Goal: Task Accomplishment & Management: Complete application form

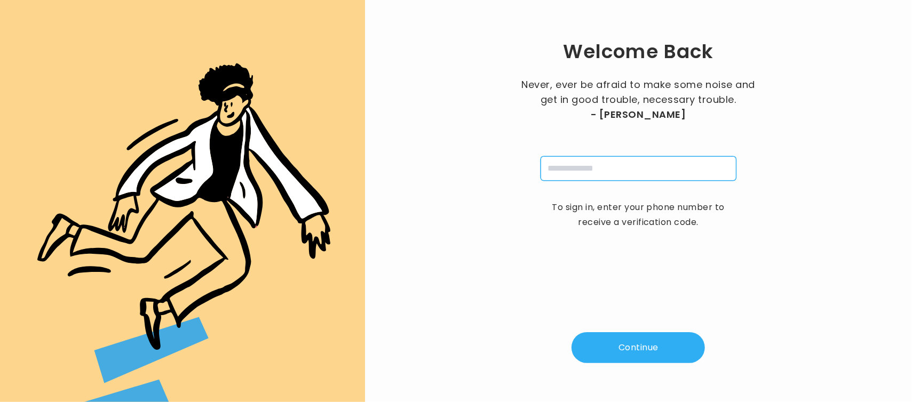
click at [602, 169] on input "tel" at bounding box center [638, 168] width 196 height 25
type input "**********"
click at [654, 367] on div "**********" at bounding box center [638, 201] width 513 height 368
click at [632, 343] on button "Continue" at bounding box center [637, 347] width 133 height 31
type input "*"
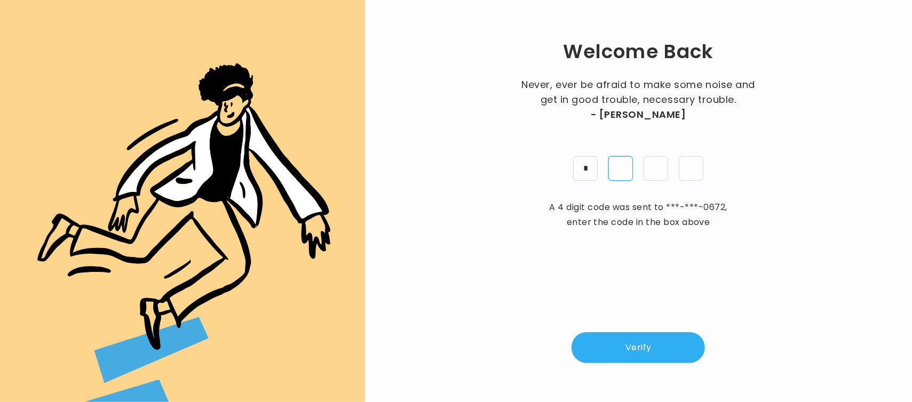
type input "*"
click at [632, 343] on button "Verify" at bounding box center [637, 347] width 133 height 31
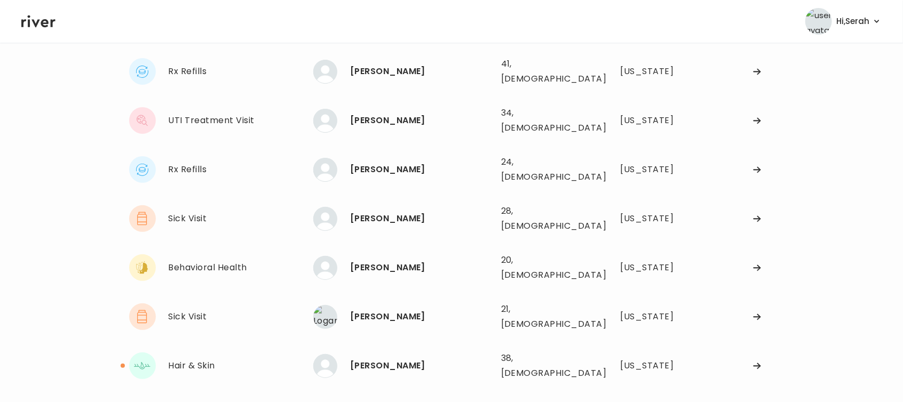
scroll to position [71, 0]
click at [379, 359] on div "[PERSON_NAME]" at bounding box center [421, 366] width 142 height 15
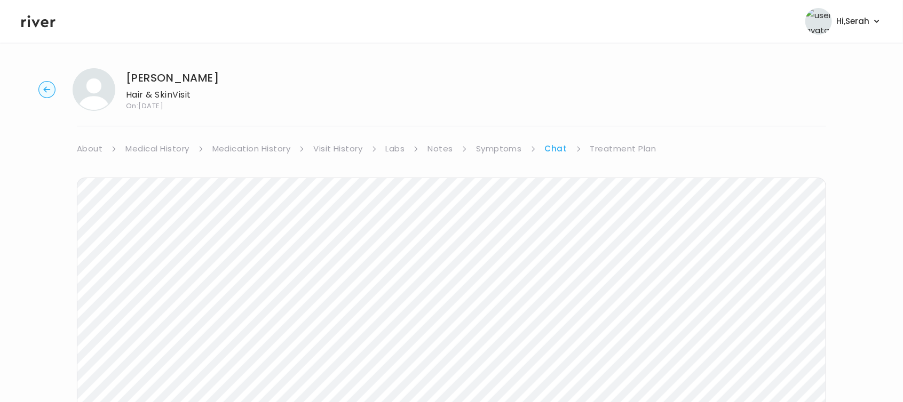
click at [620, 142] on link "Treatment Plan" at bounding box center [623, 148] width 66 height 15
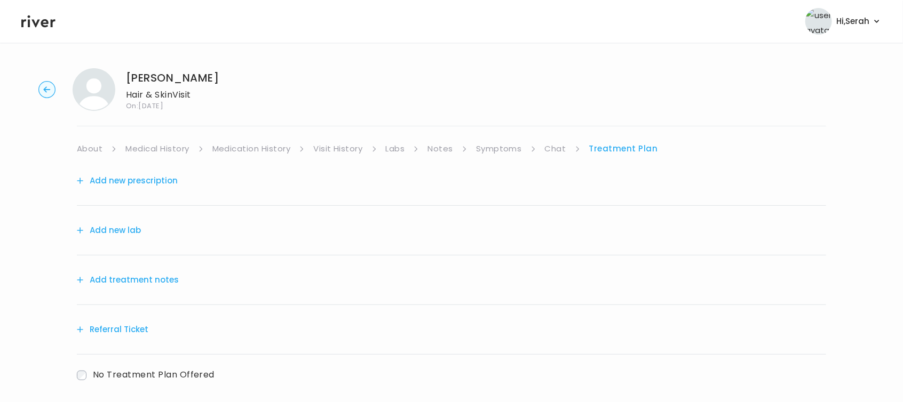
click at [146, 176] on button "Add new prescription" at bounding box center [127, 180] width 101 height 15
click at [154, 181] on button "Add new prescription" at bounding box center [127, 180] width 101 height 15
click at [164, 174] on button "Add new prescription" at bounding box center [127, 180] width 101 height 15
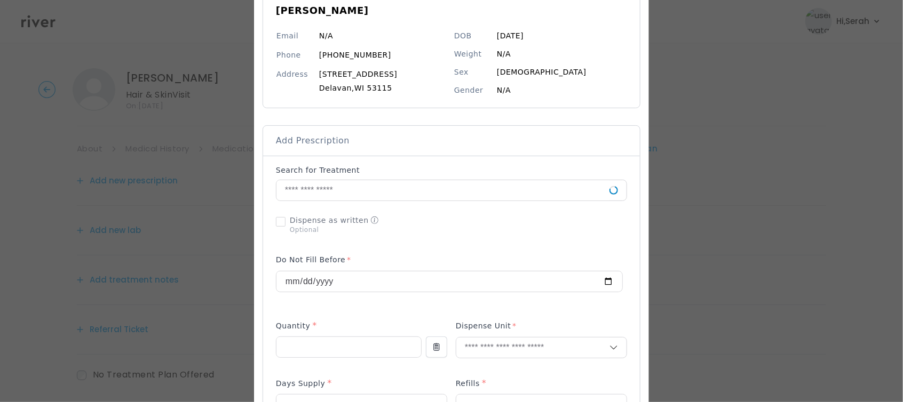
scroll to position [107, 0]
click at [412, 189] on input "text" at bounding box center [442, 190] width 333 height 20
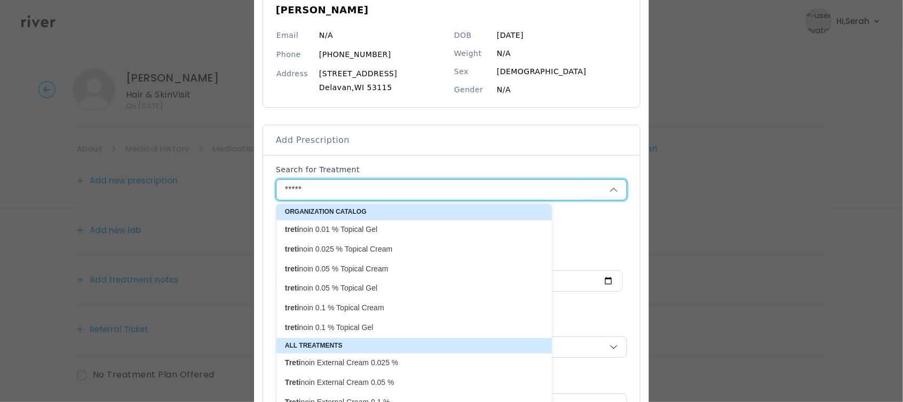
click at [371, 253] on p "treti noin 0.025 % Topical Cream" at bounding box center [407, 249] width 245 height 10
type input "**********"
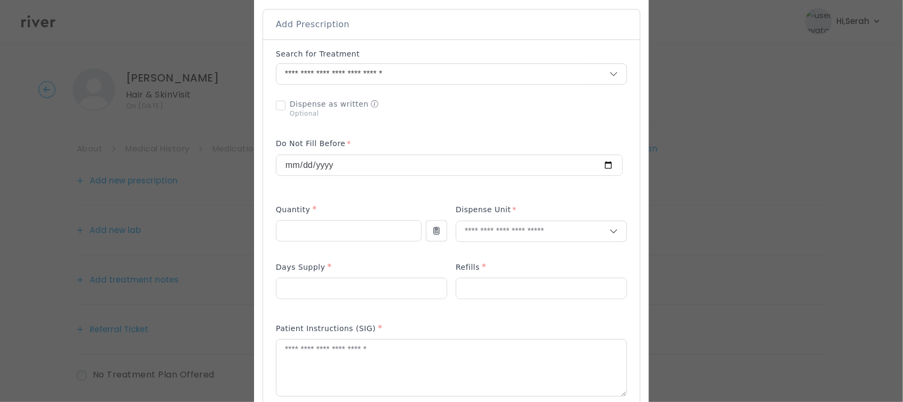
scroll to position [228, 0]
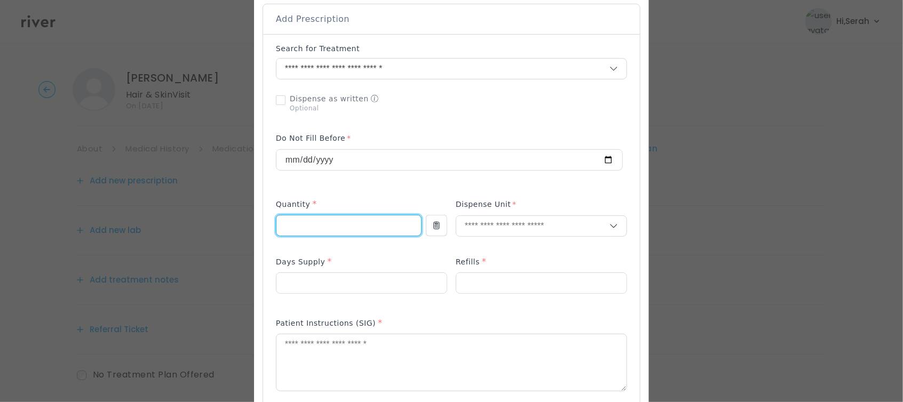
click at [341, 227] on input "number" at bounding box center [348, 226] width 145 height 20
type input "**"
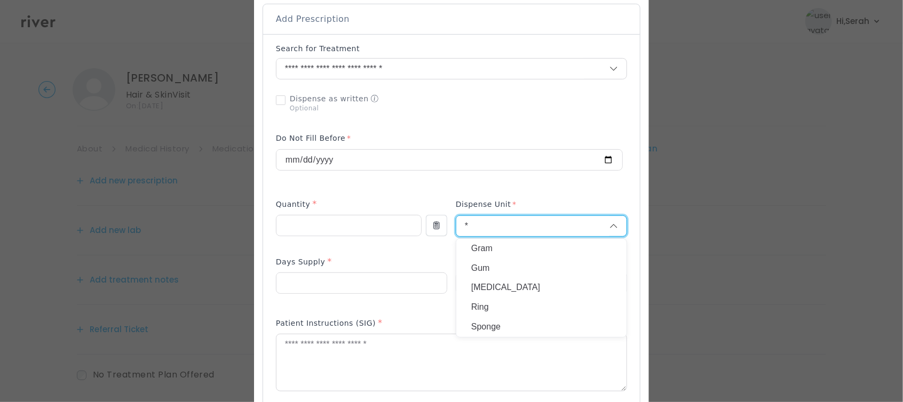
type input "*"
click at [480, 249] on p "Gram" at bounding box center [541, 248] width 140 height 15
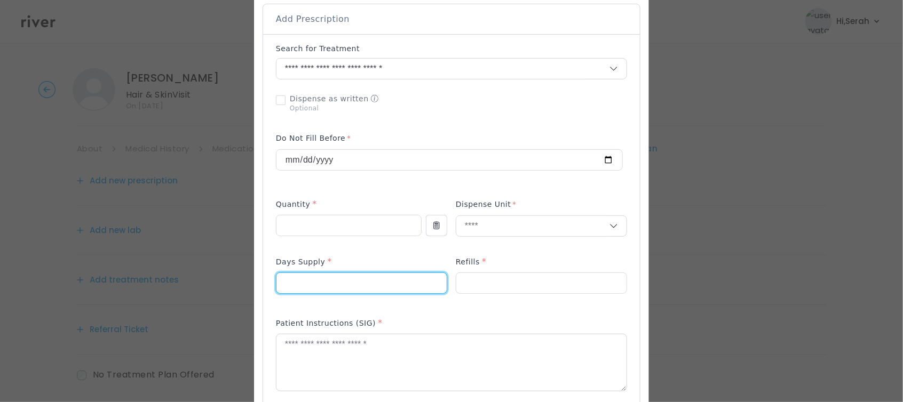
click at [352, 273] on input "number" at bounding box center [361, 283] width 170 height 20
type input "**"
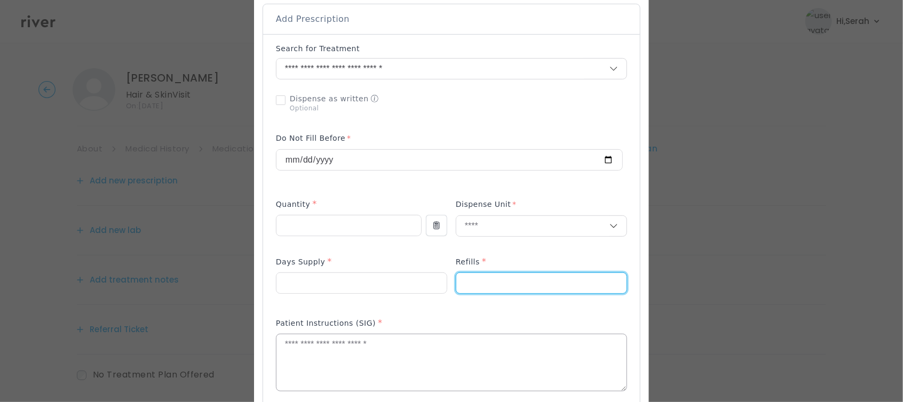
type input "*"
click at [366, 369] on textarea at bounding box center [451, 363] width 350 height 57
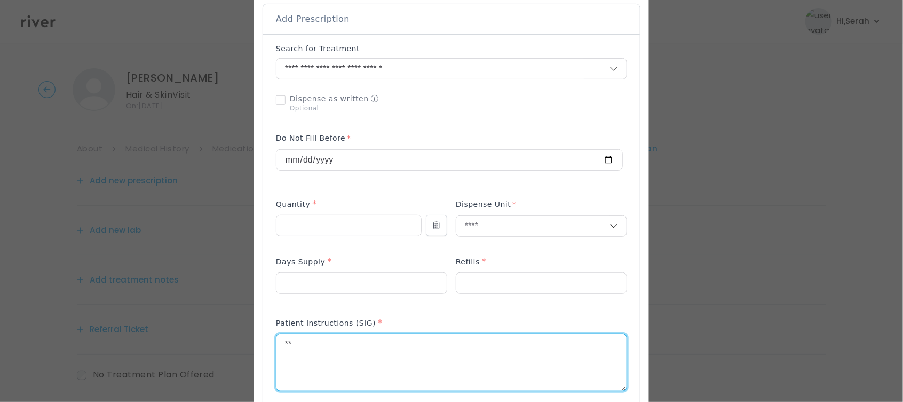
type textarea "*"
click at [300, 345] on textarea "**********" at bounding box center [451, 363] width 350 height 57
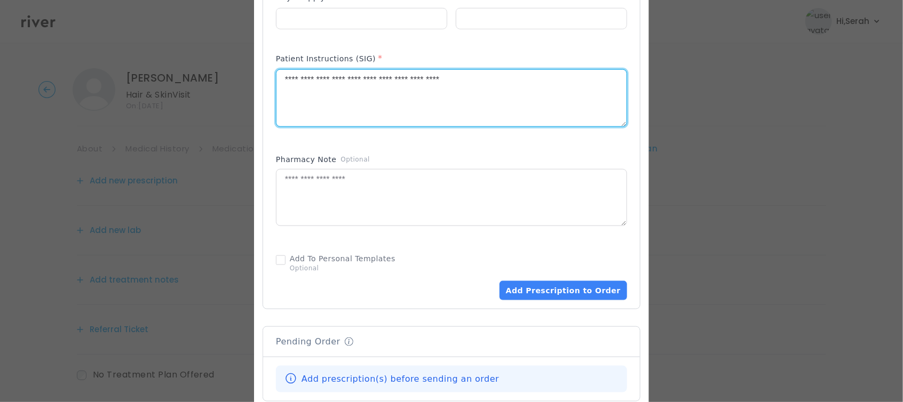
scroll to position [499, 0]
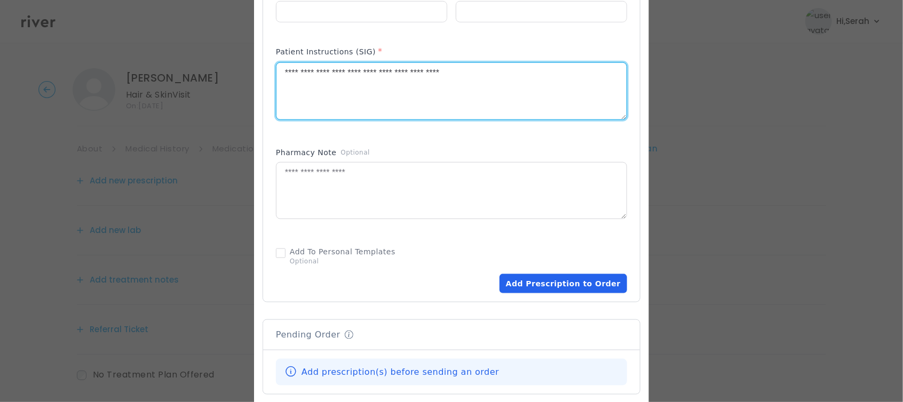
type textarea "**********"
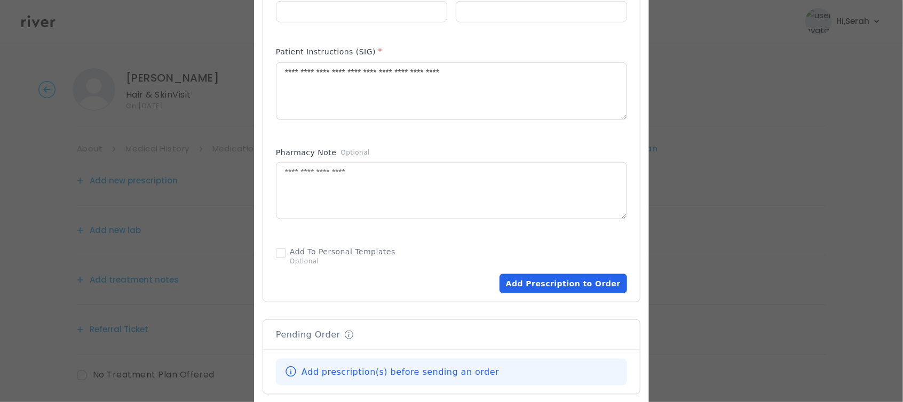
click at [549, 288] on button "Add Prescription to Order" at bounding box center [563, 283] width 128 height 19
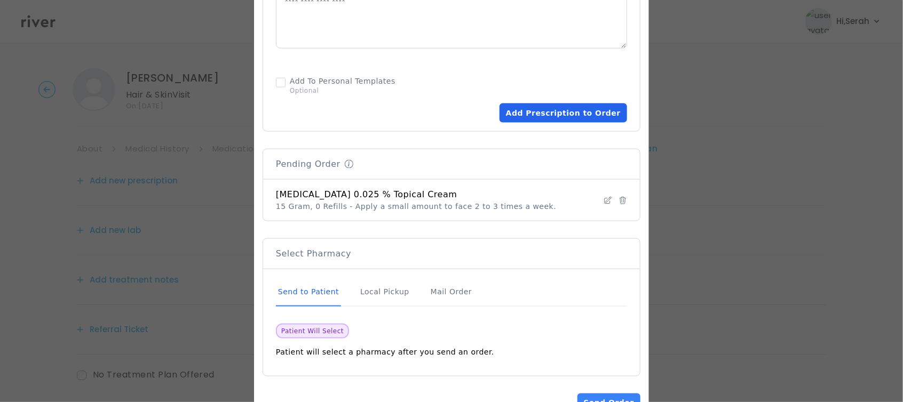
scroll to position [705, 0]
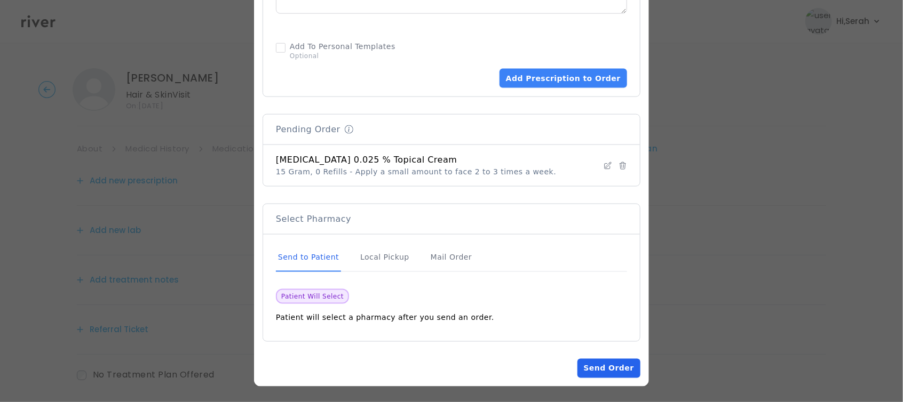
click at [602, 365] on button "Send Order" at bounding box center [608, 368] width 63 height 19
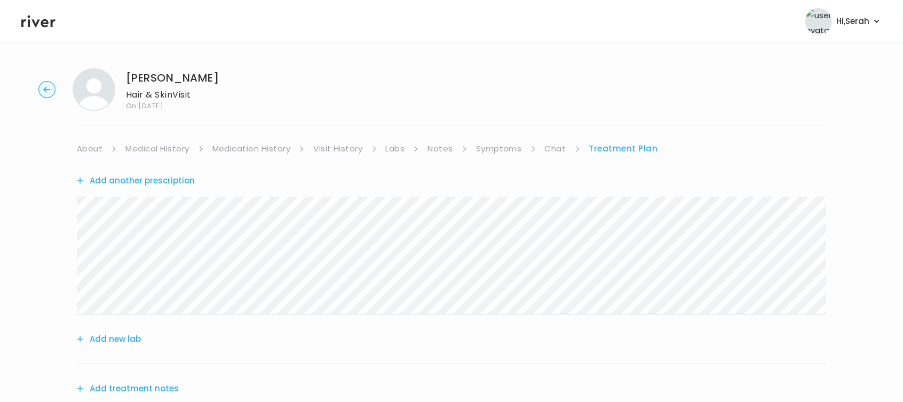
scroll to position [162, 0]
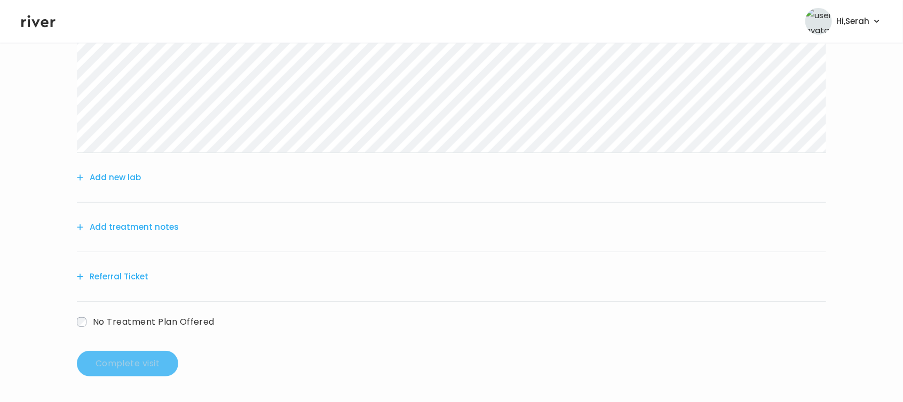
click at [154, 228] on button "Add treatment notes" at bounding box center [128, 227] width 102 height 15
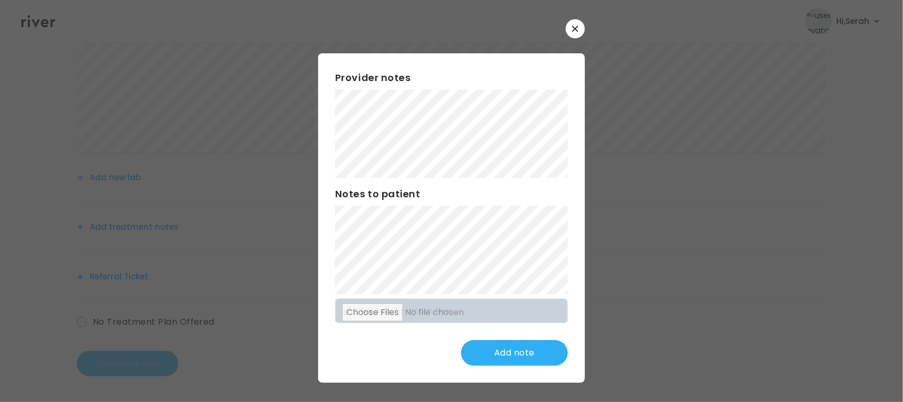
drag, startPoint x: 383, startPoint y: 370, endPoint x: 401, endPoint y: 348, distance: 28.8
click at [383, 371] on div "Provider notes Notes to patient Click here to attach files Add note" at bounding box center [451, 218] width 267 height 330
click at [393, 368] on div "Provider notes Notes to patient Click here to attach files Update note" at bounding box center [451, 218] width 267 height 330
click at [499, 351] on button "Update note" at bounding box center [514, 353] width 107 height 26
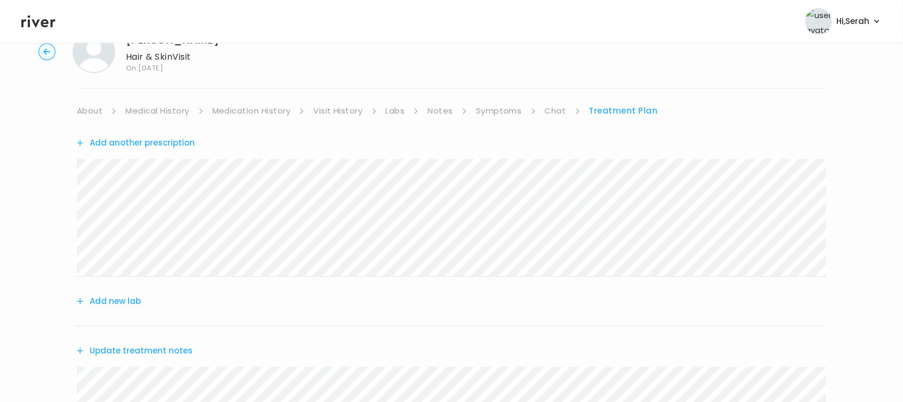
scroll to position [0, 0]
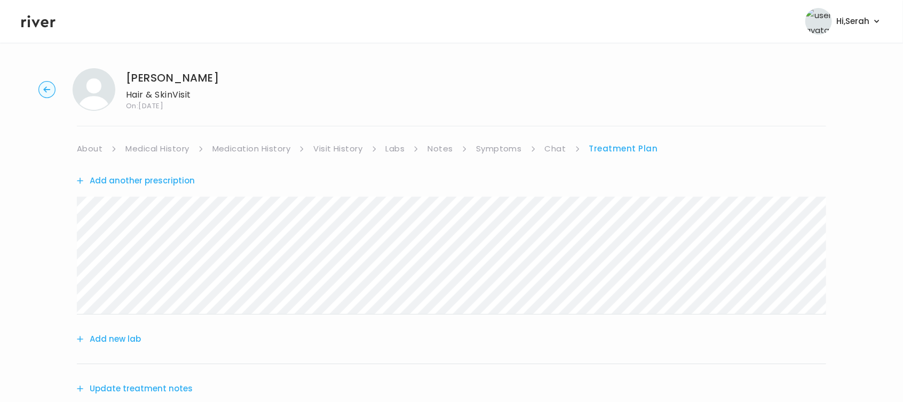
click at [489, 148] on link "Symptoms" at bounding box center [499, 148] width 46 height 15
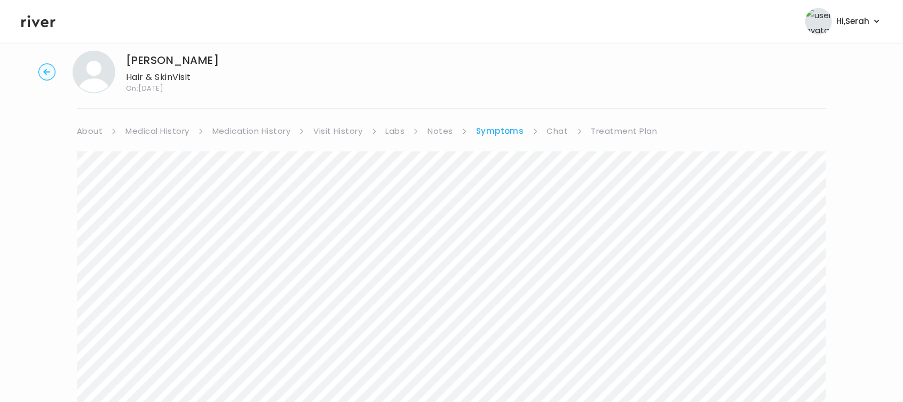
scroll to position [18, 0]
click at [552, 127] on link "Chat" at bounding box center [557, 130] width 21 height 15
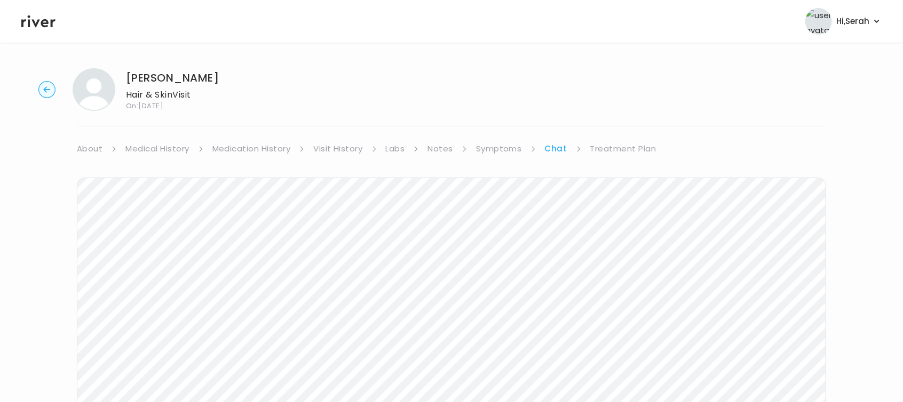
click at [617, 150] on link "Treatment Plan" at bounding box center [623, 148] width 66 height 15
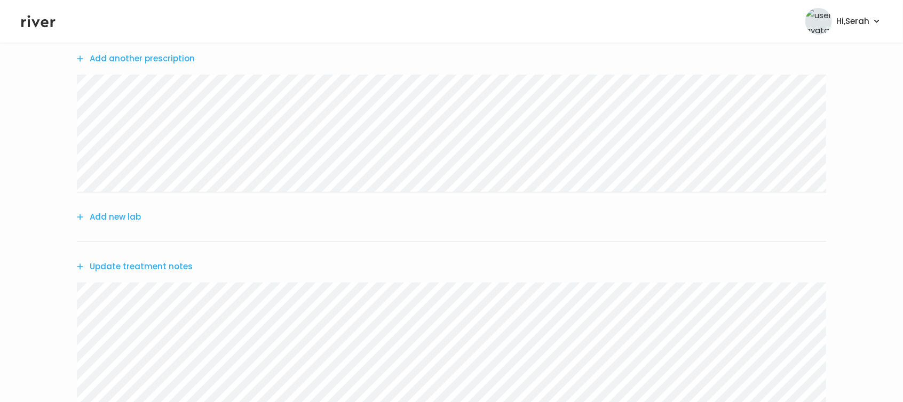
scroll to position [123, 0]
click at [154, 261] on button "Update treatment notes" at bounding box center [135, 265] width 116 height 15
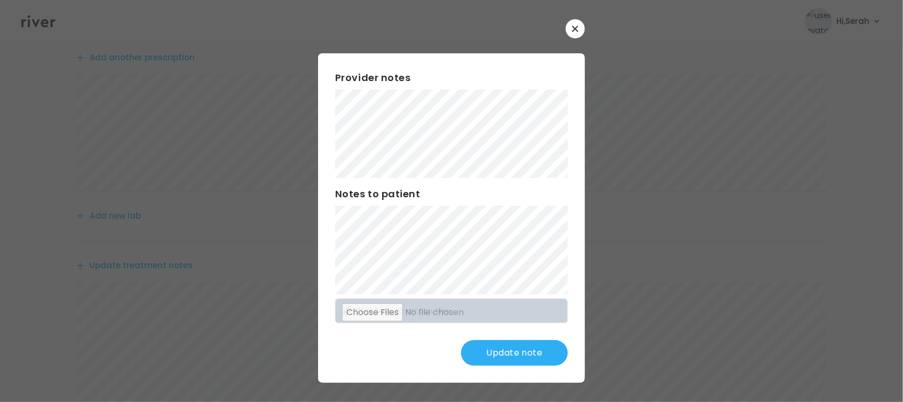
click at [528, 361] on button "Update note" at bounding box center [514, 353] width 107 height 26
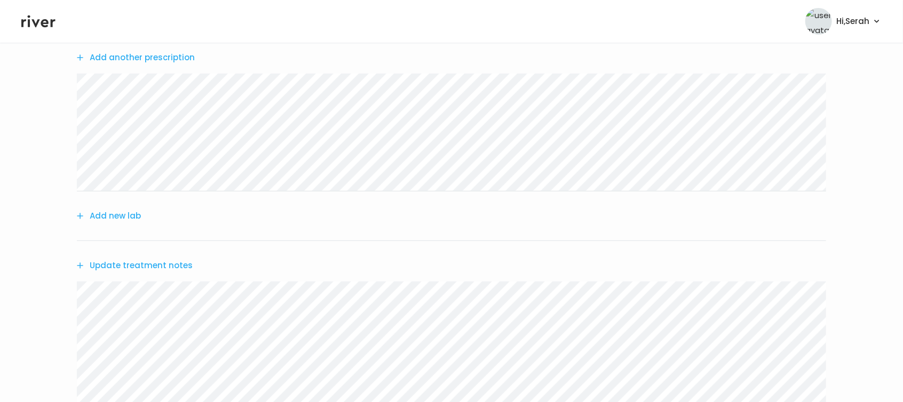
scroll to position [351, 0]
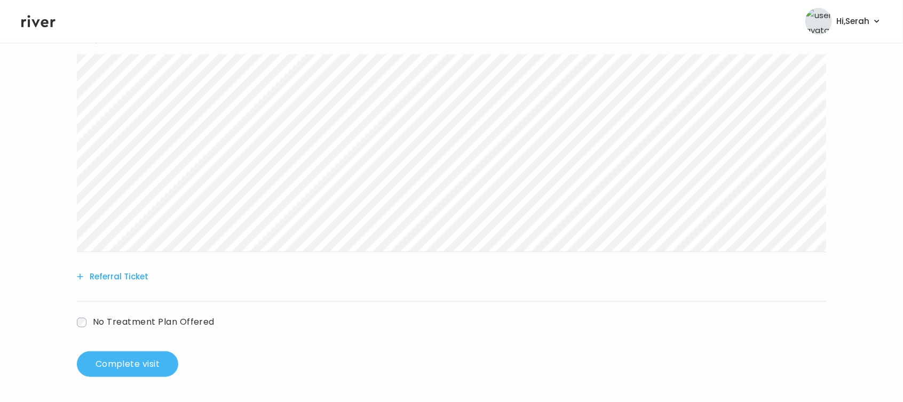
click at [144, 356] on button "Complete visit" at bounding box center [127, 365] width 101 height 26
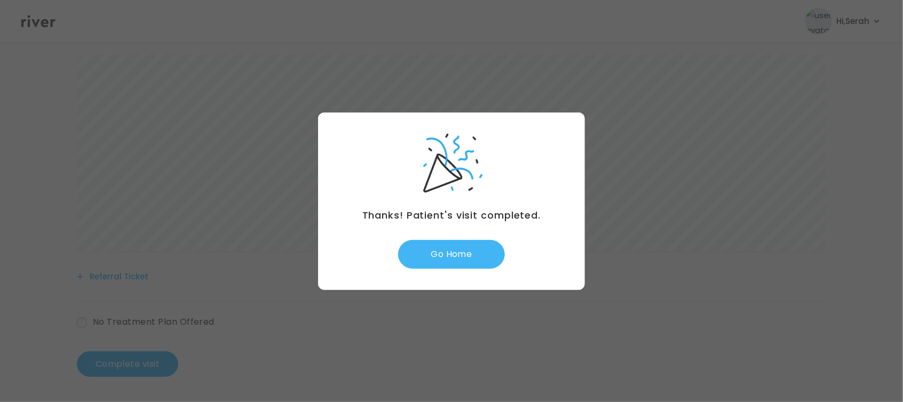
click at [471, 259] on button "Go Home" at bounding box center [451, 254] width 107 height 29
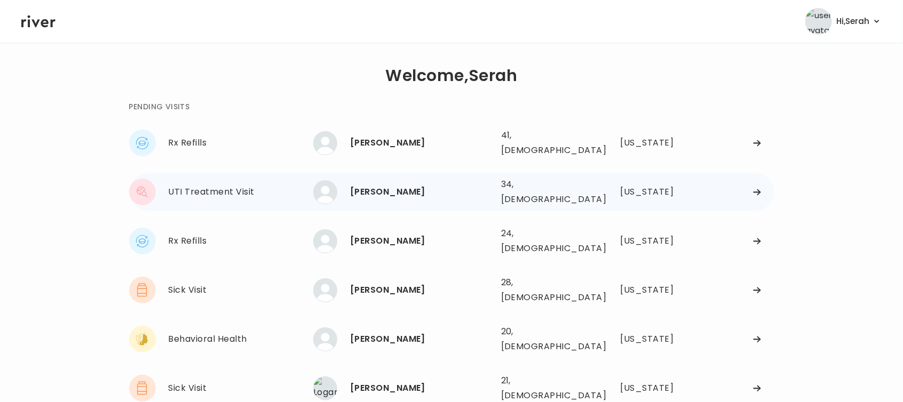
click at [389, 187] on div "CHANESE Brown" at bounding box center [421, 192] width 142 height 15
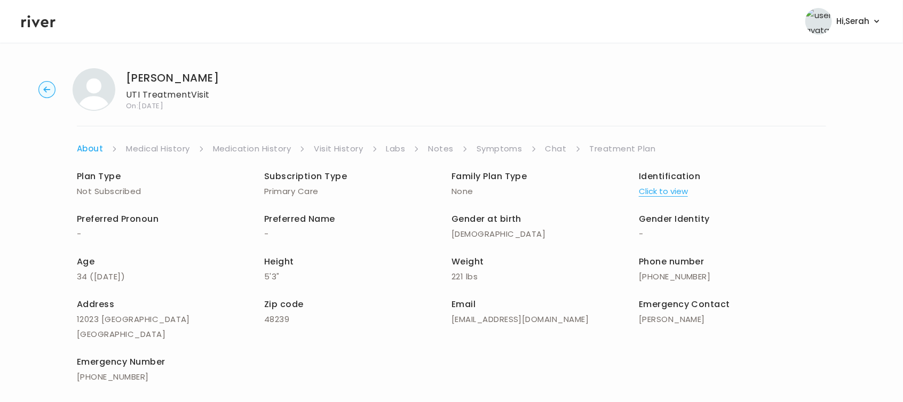
click at [503, 144] on link "Symptoms" at bounding box center [499, 148] width 46 height 15
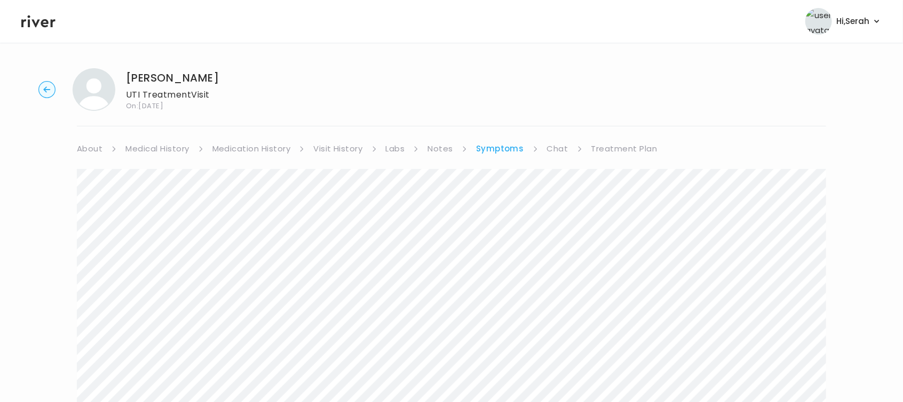
click at [232, 146] on link "Medication History" at bounding box center [251, 148] width 78 height 15
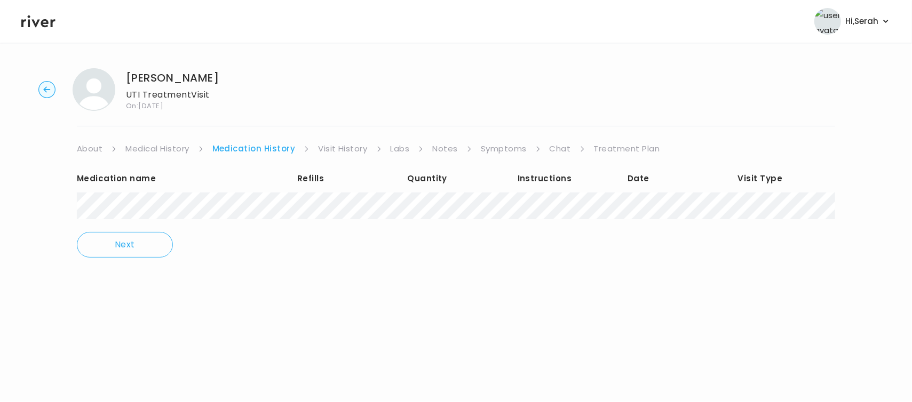
click at [336, 142] on link "Visit History" at bounding box center [342, 148] width 49 height 15
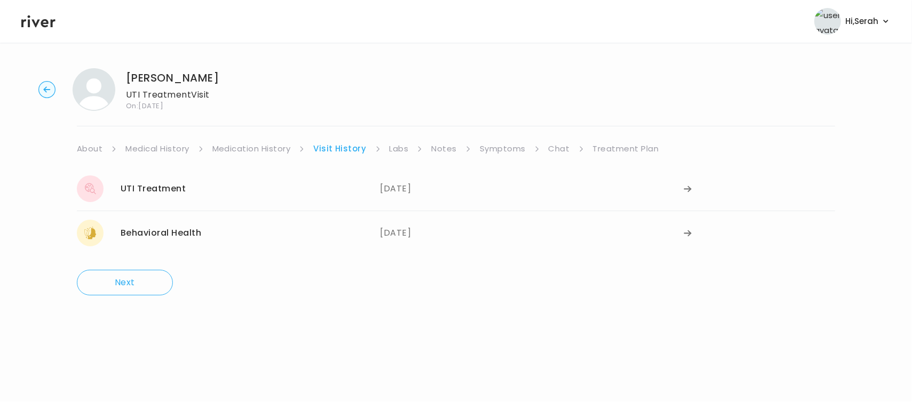
click at [156, 144] on link "Medical History" at bounding box center [156, 148] width 63 height 15
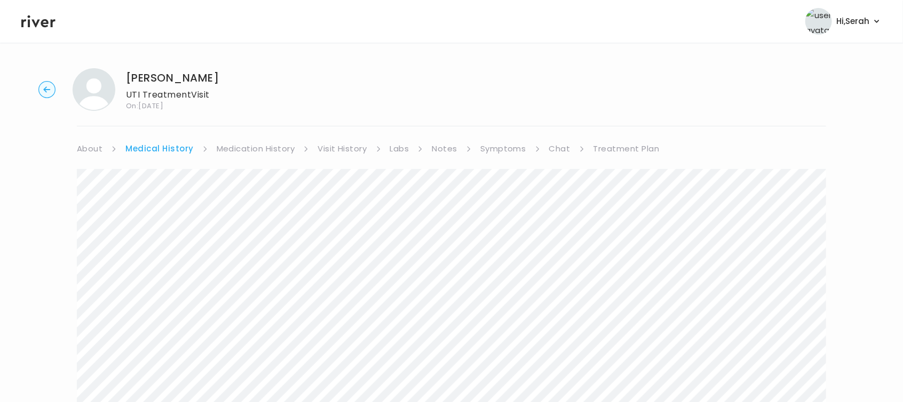
click at [314, 142] on ul "About Medical History Medication History Visit History Labs Notes Symptoms Chat…" at bounding box center [451, 148] width 749 height 15
click at [557, 152] on link "Chat" at bounding box center [559, 148] width 21 height 15
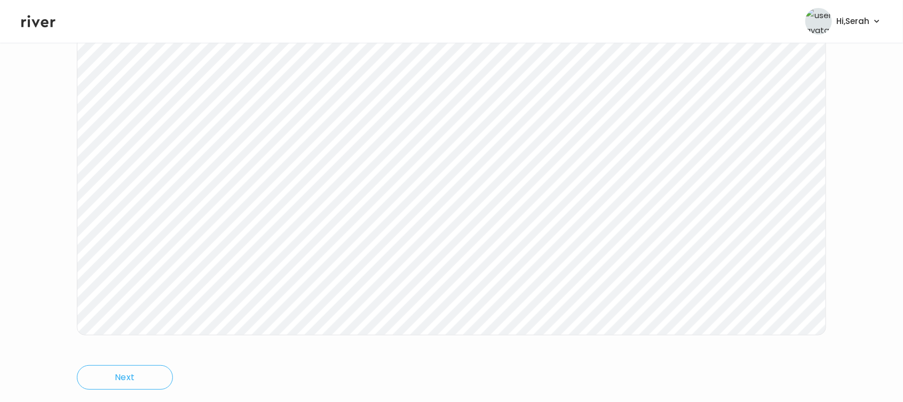
scroll to position [190, 0]
click at [343, 397] on main "CHANESE Brown UTI Treatment Visit On: 18 Aug 2025 About Medical History Medicat…" at bounding box center [451, 127] width 903 height 550
click at [606, 150] on link "Treatment Plan" at bounding box center [623, 148] width 66 height 15
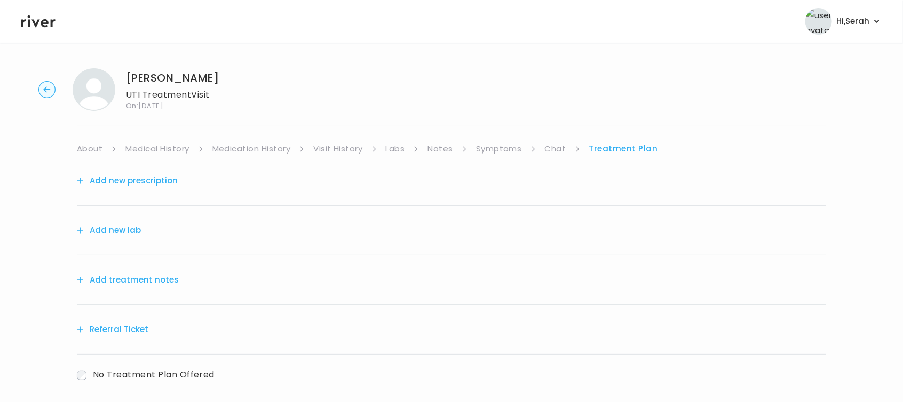
scroll to position [53, 0]
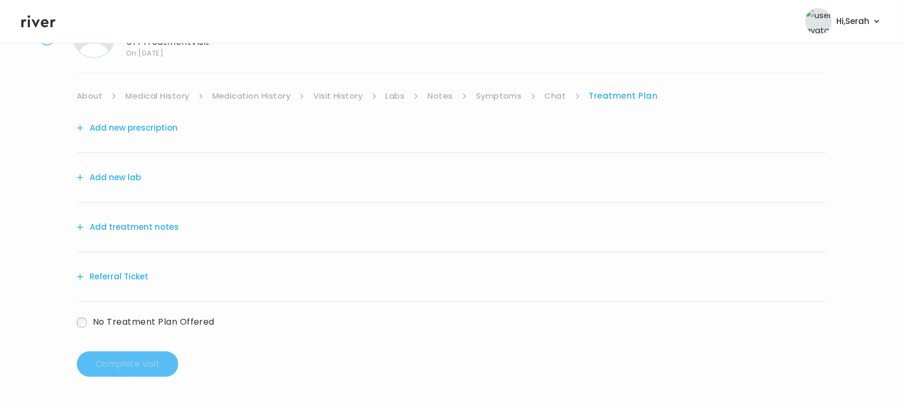
click at [151, 125] on button "Add new prescription" at bounding box center [127, 128] width 101 height 15
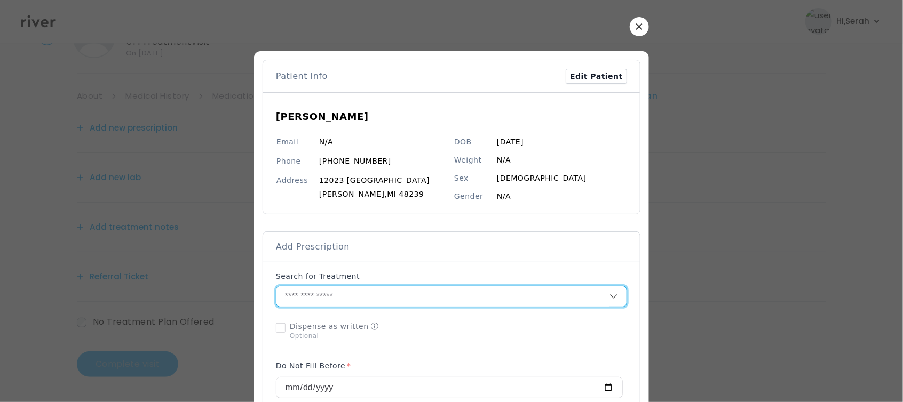
click at [355, 296] on input "text" at bounding box center [442, 297] width 333 height 20
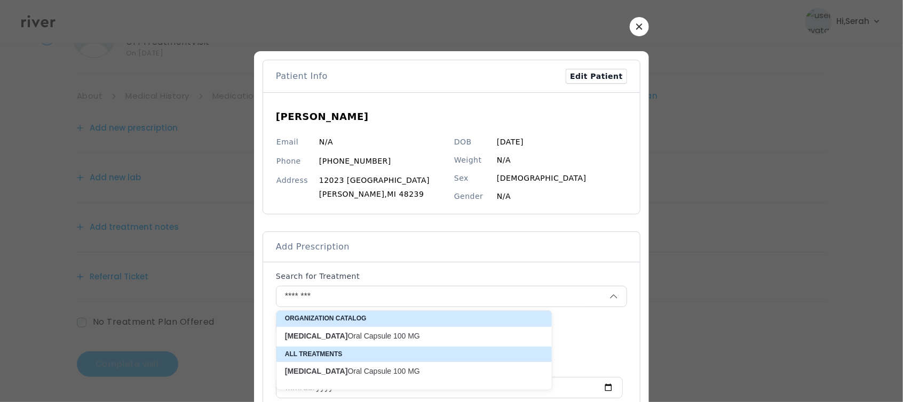
click at [359, 331] on p "Macrobid Oral Capsule 100 MG" at bounding box center [407, 336] width 245 height 10
type input "**********"
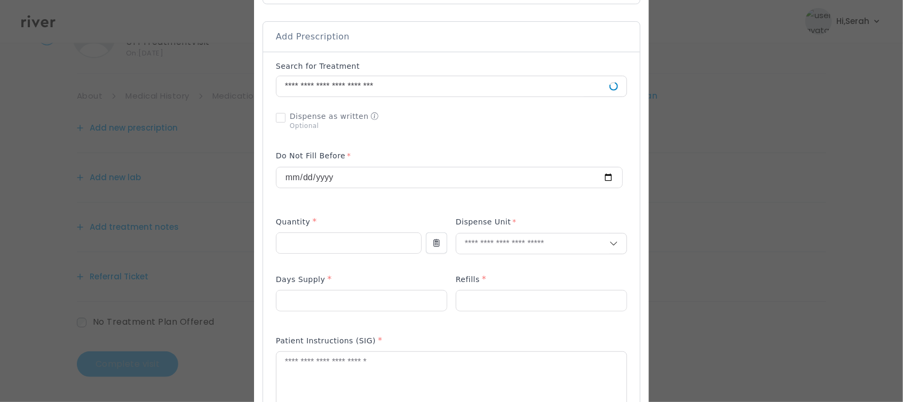
scroll to position [215, 0]
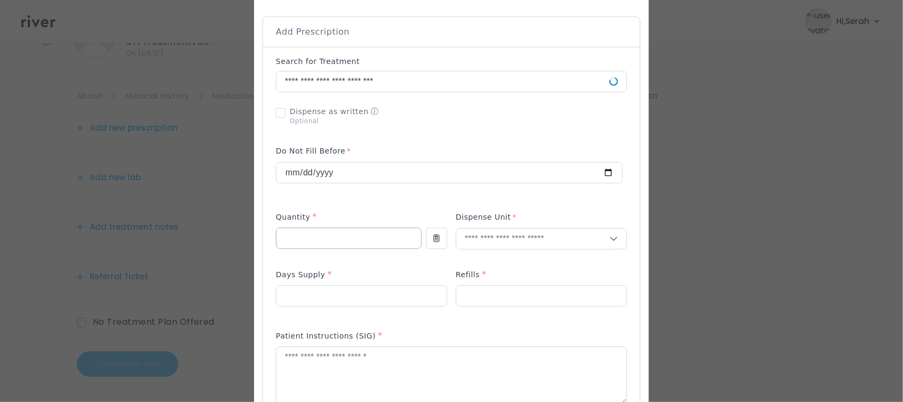
click at [348, 240] on input "number" at bounding box center [348, 238] width 145 height 20
type input "**"
type input "***"
click at [491, 281] on p "Capsule" at bounding box center [541, 281] width 140 height 15
click at [364, 289] on input "number" at bounding box center [361, 296] width 170 height 20
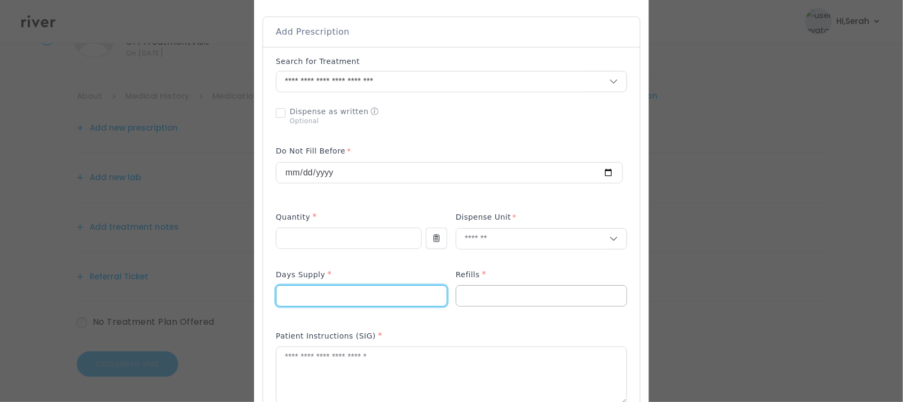
type input "*"
click at [476, 288] on input "number" at bounding box center [541, 296] width 170 height 20
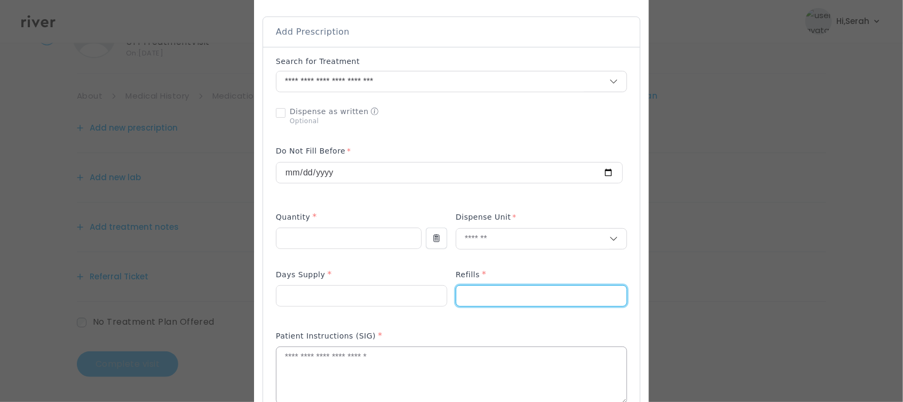
type input "*"
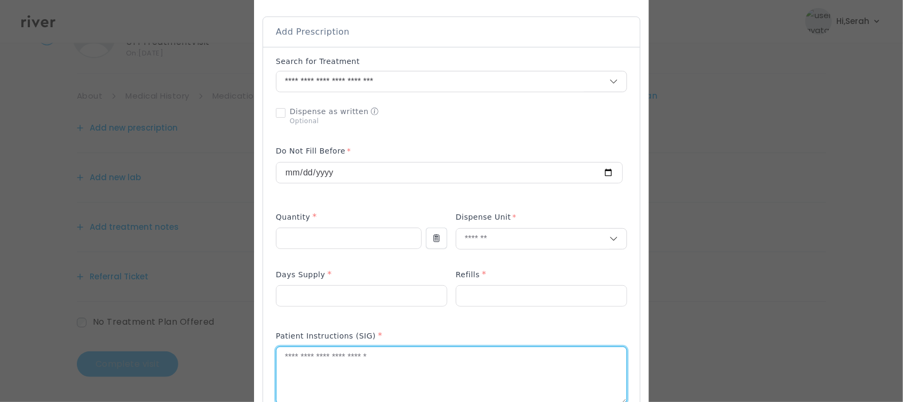
click at [392, 360] on textarea at bounding box center [451, 375] width 350 height 57
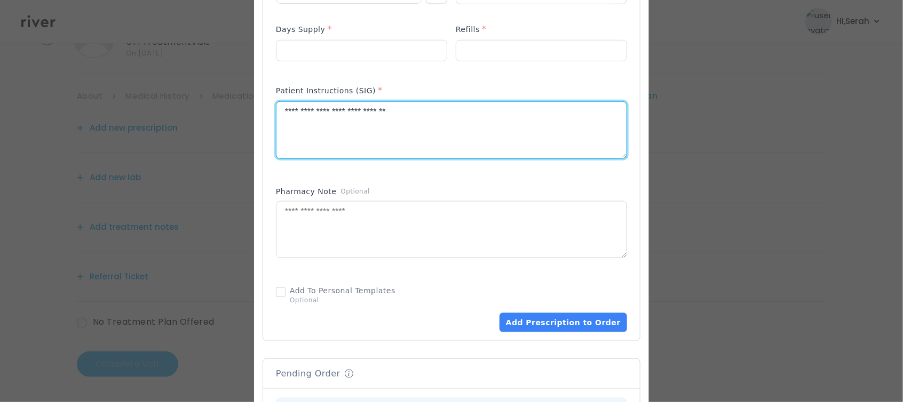
scroll to position [467, 0]
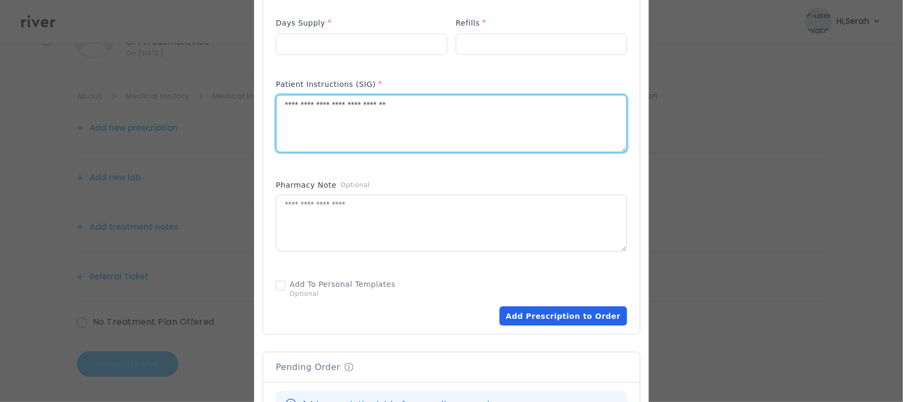
type textarea "**********"
click at [542, 316] on button "Add Prescription to Order" at bounding box center [563, 316] width 128 height 19
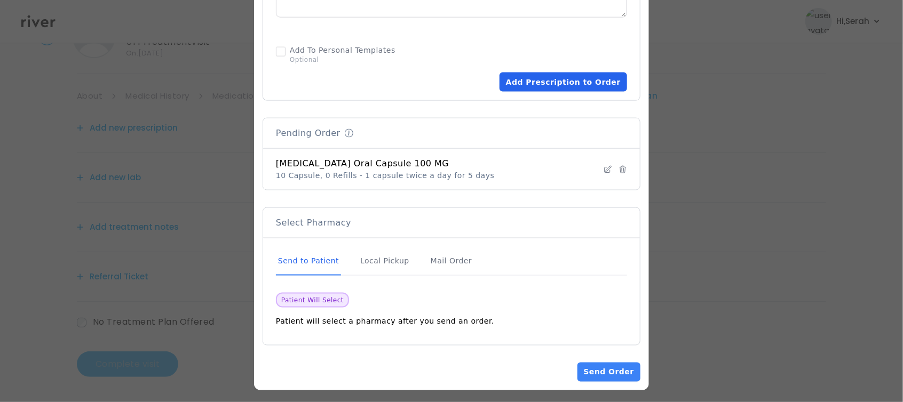
scroll to position [702, 0]
click at [595, 367] on button "Send Order" at bounding box center [608, 371] width 63 height 19
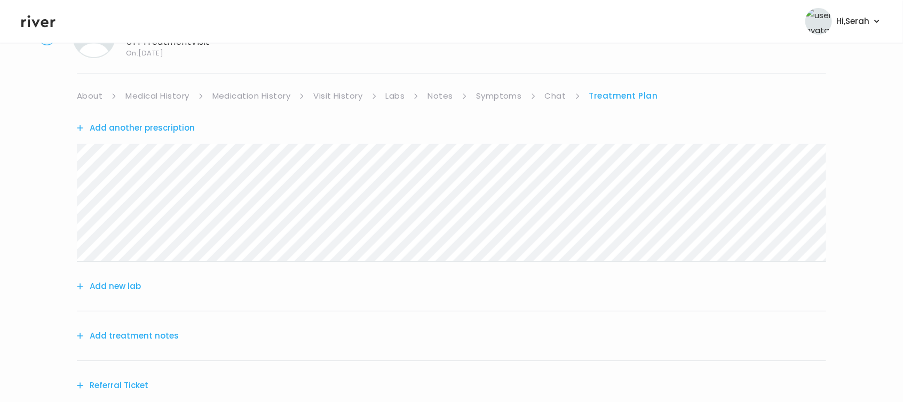
click at [139, 347] on div "Add treatment notes" at bounding box center [451, 337] width 749 height 50
click at [149, 319] on div "Add treatment notes" at bounding box center [451, 337] width 749 height 50
click at [140, 332] on button "Add treatment notes" at bounding box center [128, 336] width 102 height 15
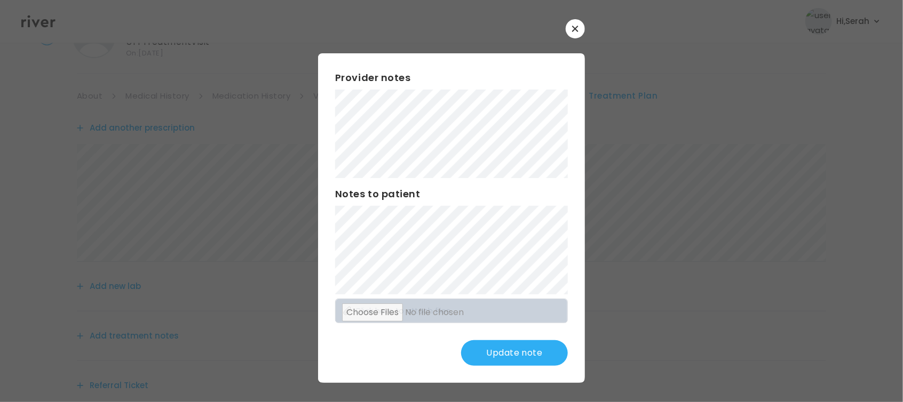
click at [515, 352] on button "Update note" at bounding box center [514, 353] width 107 height 26
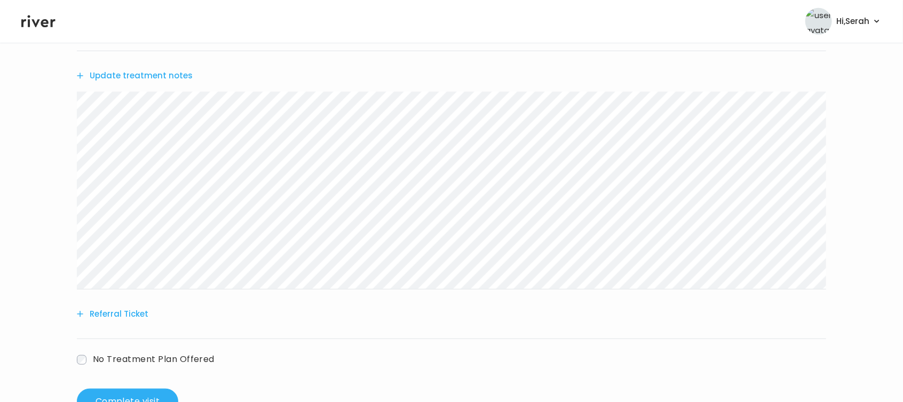
scroll to position [314, 0]
click at [146, 390] on button "Complete visit" at bounding box center [127, 401] width 101 height 26
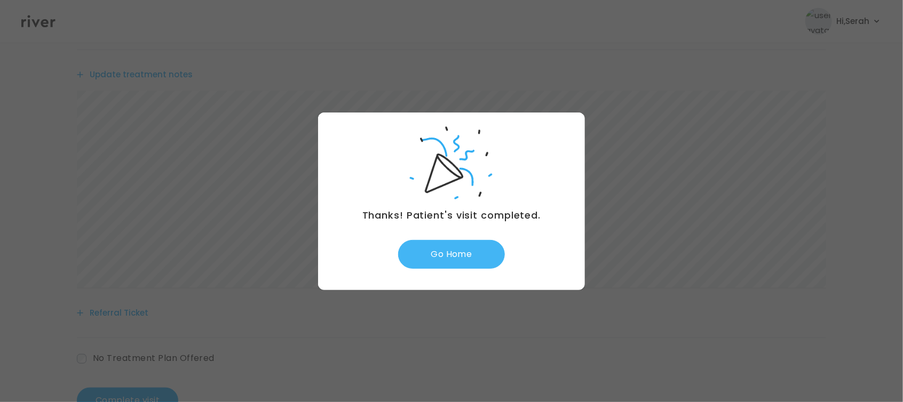
click at [459, 262] on button "Go Home" at bounding box center [451, 254] width 107 height 29
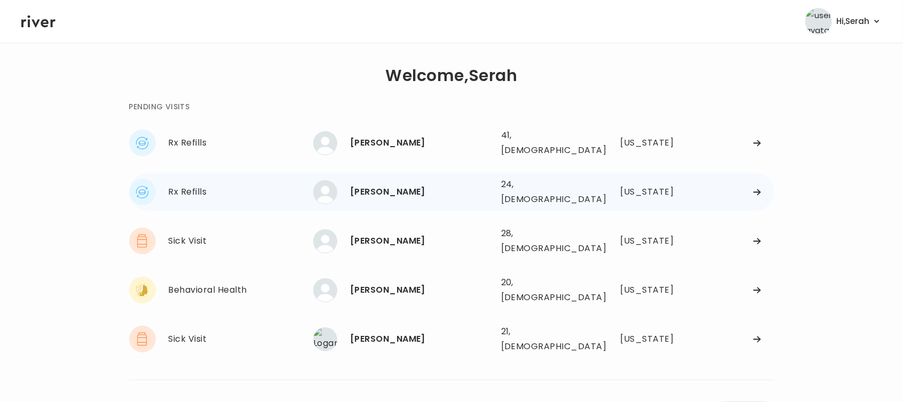
click at [390, 189] on div "[PERSON_NAME]" at bounding box center [421, 192] width 142 height 15
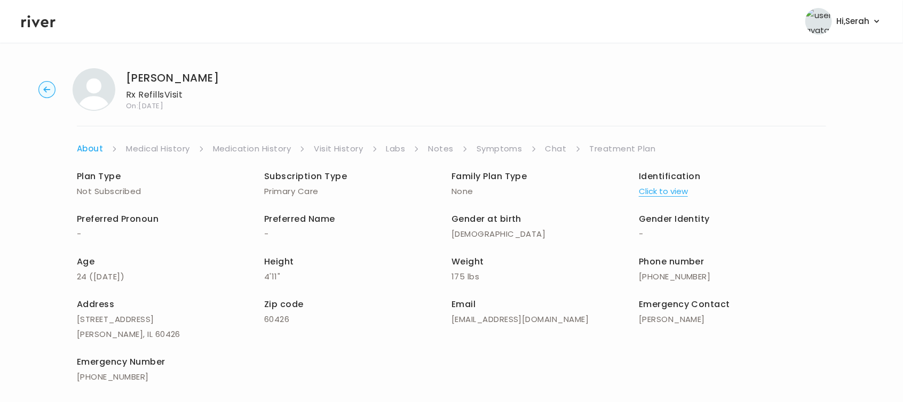
click at [502, 152] on link "Symptoms" at bounding box center [499, 148] width 46 height 15
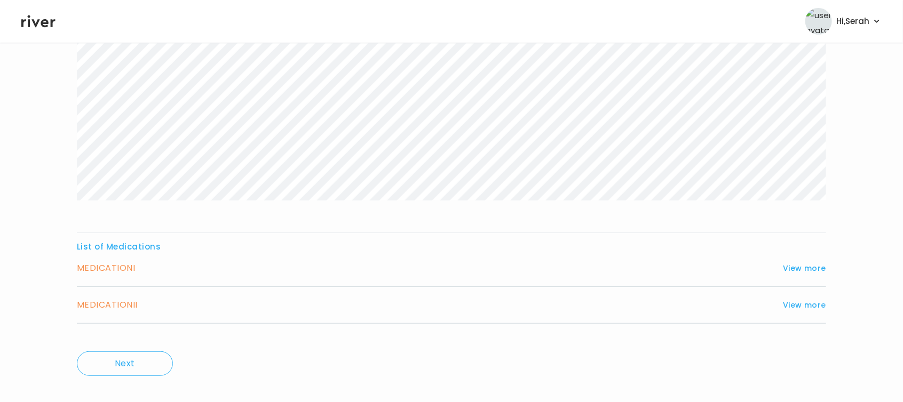
scroll to position [253, 0]
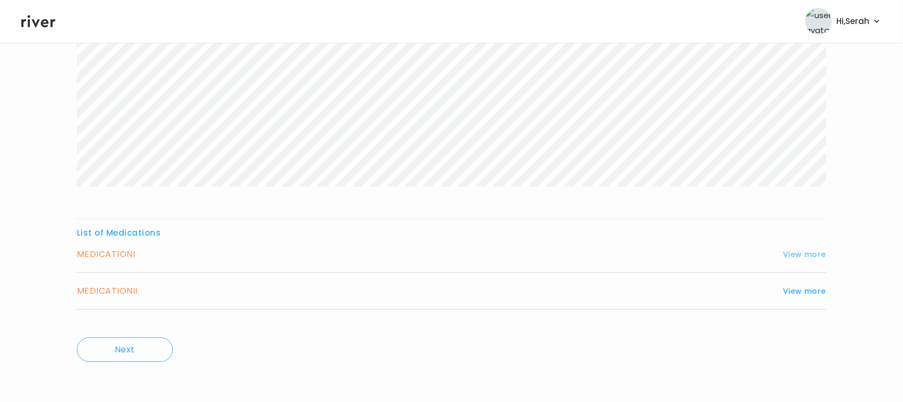
click at [803, 259] on button "View more" at bounding box center [804, 254] width 43 height 13
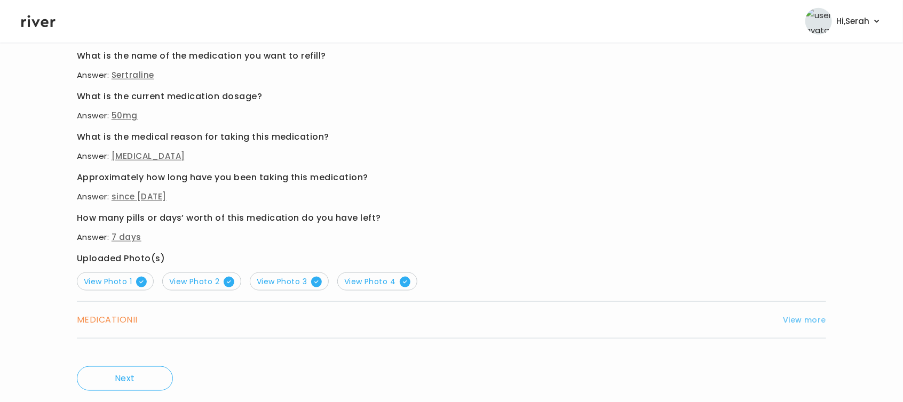
scroll to position [552, 0]
click at [792, 309] on div "MEDICATION II View more Who originally prescribed the medication you want to re…" at bounding box center [451, 321] width 749 height 37
click at [794, 315] on button "View more" at bounding box center [804, 320] width 43 height 13
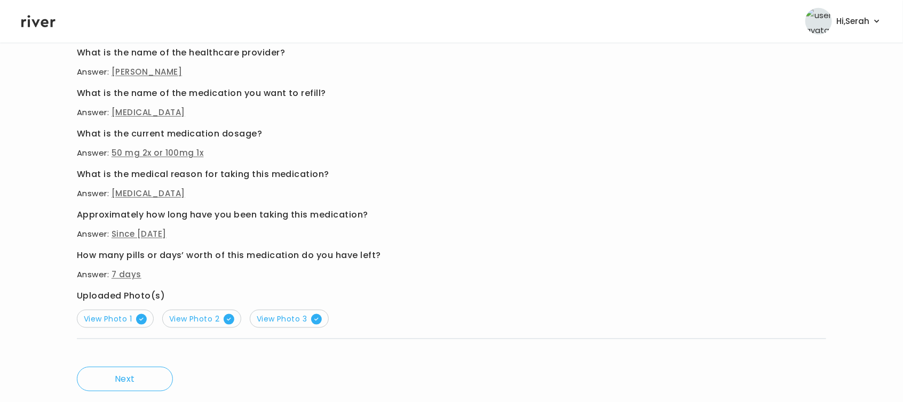
click at [211, 310] on button "View Photo 2" at bounding box center [201, 319] width 79 height 18
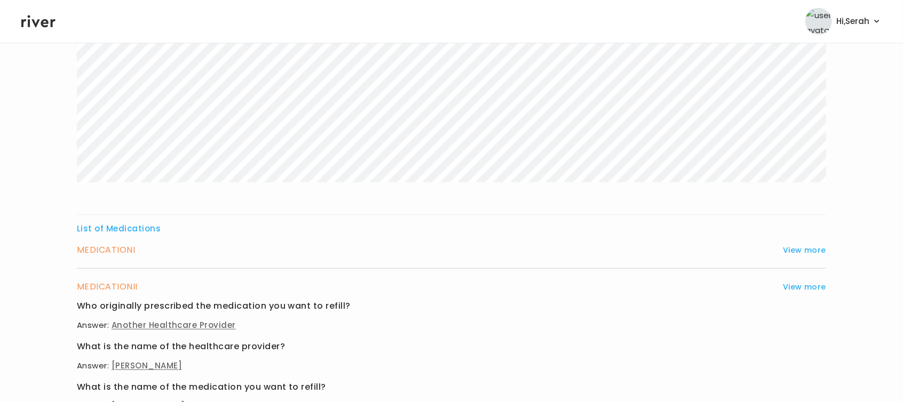
scroll to position [258, 0]
click at [803, 251] on button "View more" at bounding box center [804, 250] width 43 height 13
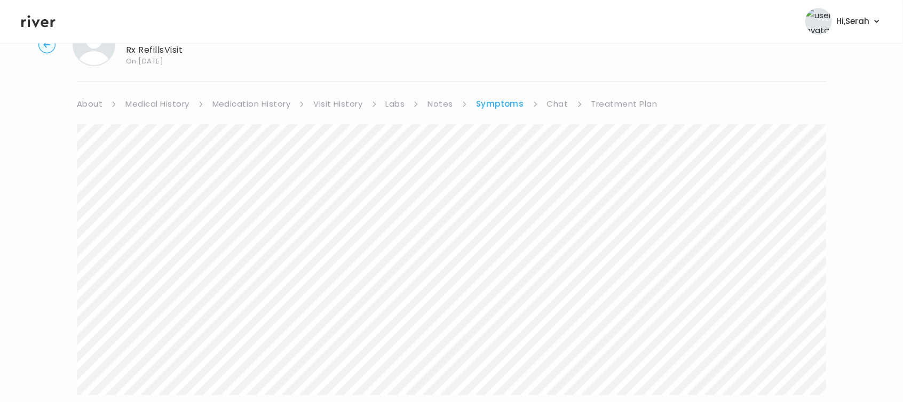
scroll to position [0, 0]
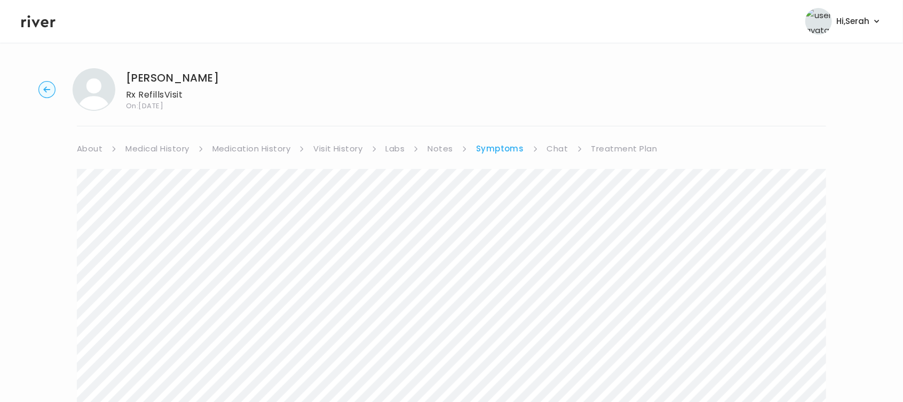
click at [550, 152] on link "Chat" at bounding box center [557, 148] width 21 height 15
click at [616, 147] on link "Treatment Plan" at bounding box center [623, 148] width 66 height 15
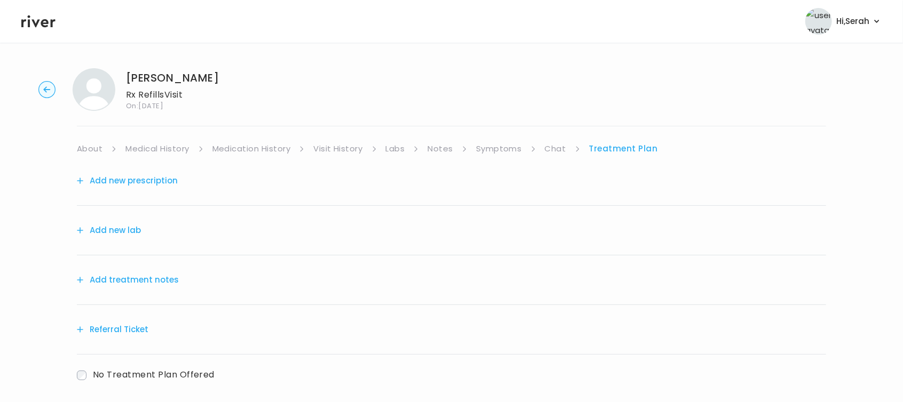
click at [158, 187] on button "Add new prescription" at bounding box center [127, 180] width 101 height 15
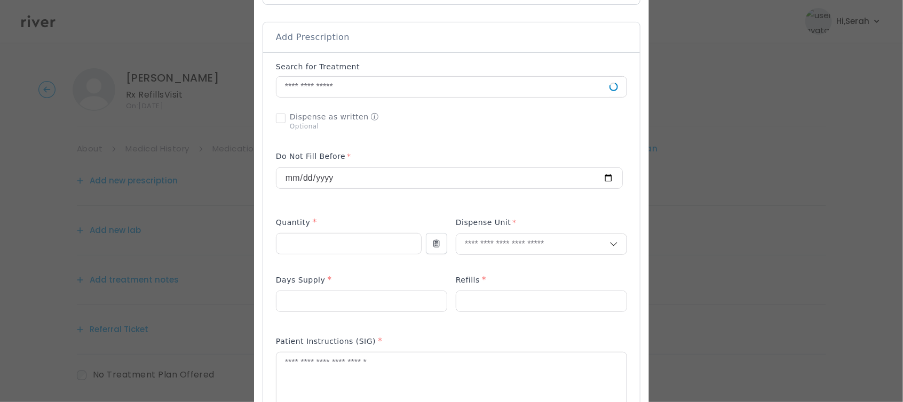
scroll to position [211, 0]
click at [376, 75] on div at bounding box center [451, 85] width 351 height 21
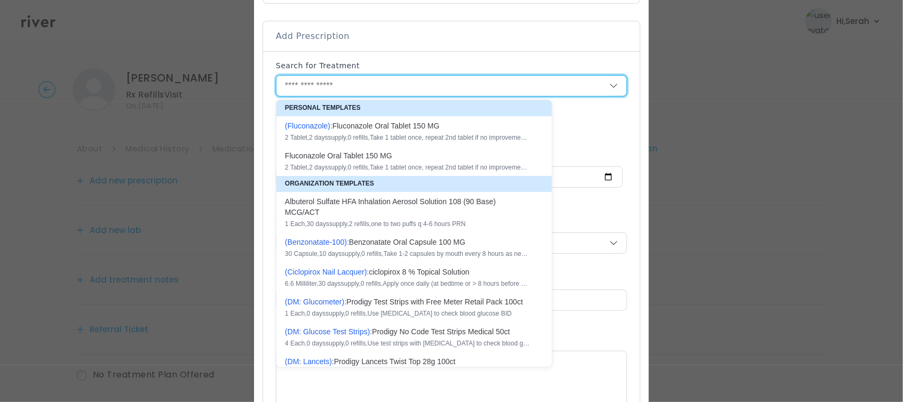
click at [376, 88] on input "text" at bounding box center [442, 86] width 333 height 20
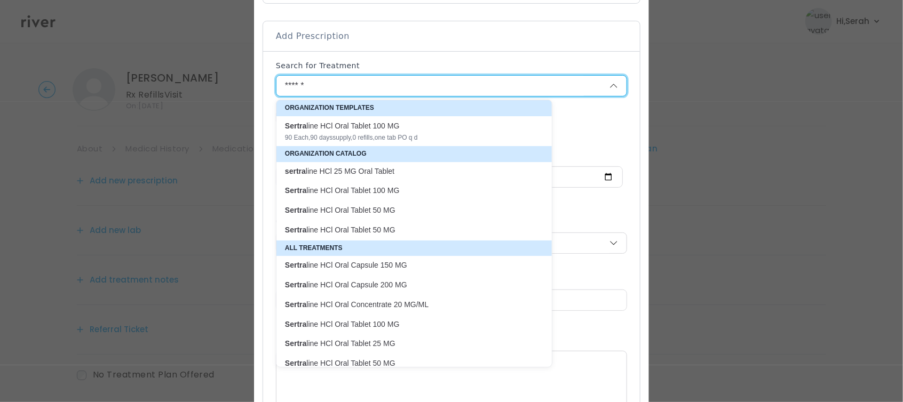
click at [380, 214] on p "Sertra line HCl Oral Tablet 50 MG" at bounding box center [407, 210] width 245 height 10
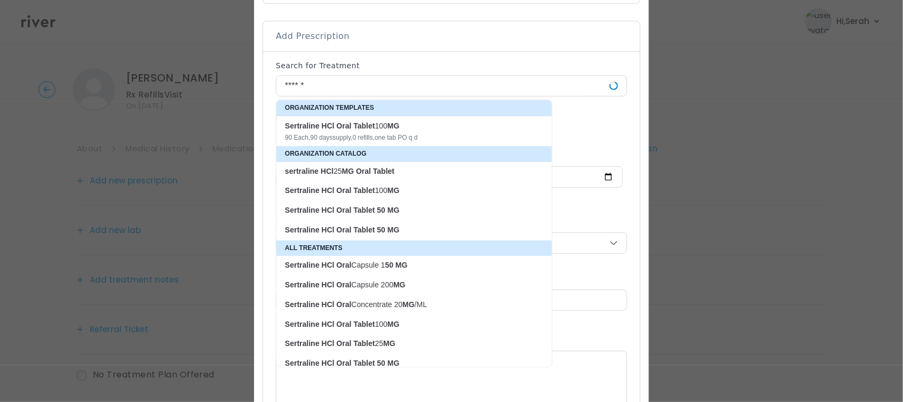
type input "**********"
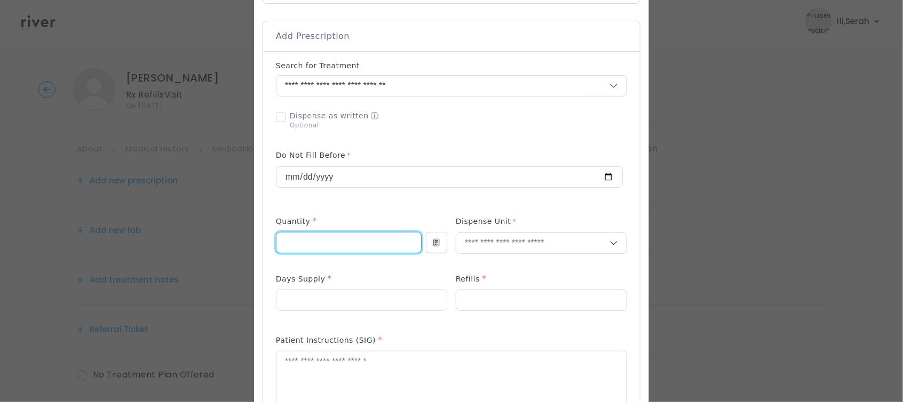
click at [363, 233] on input "number" at bounding box center [348, 243] width 145 height 20
type input "**"
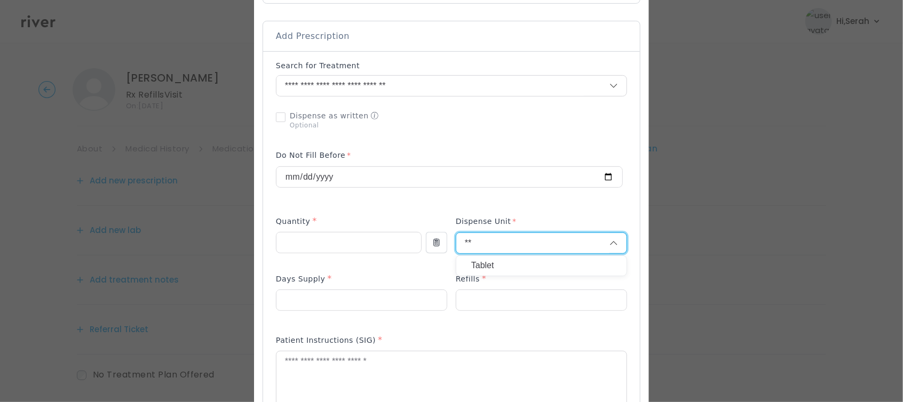
type input "**"
click at [486, 265] on p "Tablet" at bounding box center [541, 265] width 140 height 15
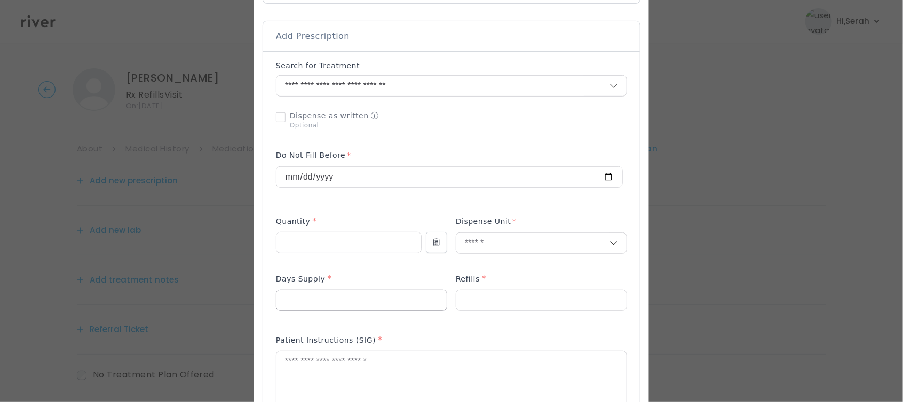
click at [358, 306] on input "number" at bounding box center [361, 300] width 170 height 20
type input "**"
type input "*"
click at [335, 391] on textarea at bounding box center [451, 380] width 350 height 57
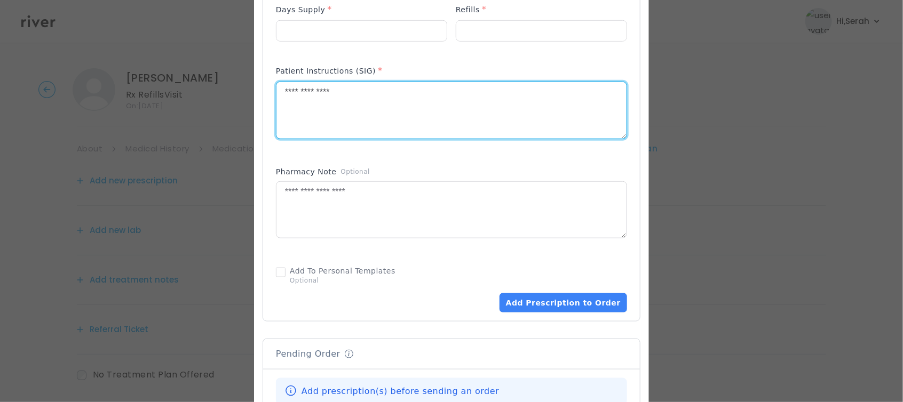
scroll to position [491, 0]
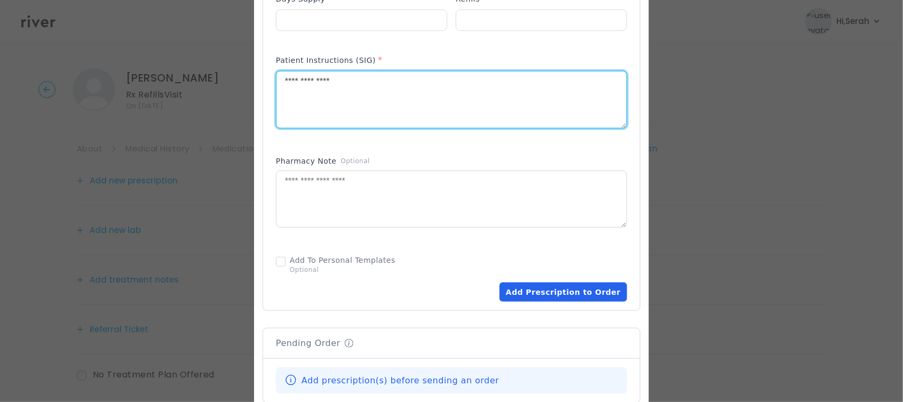
type textarea "**********"
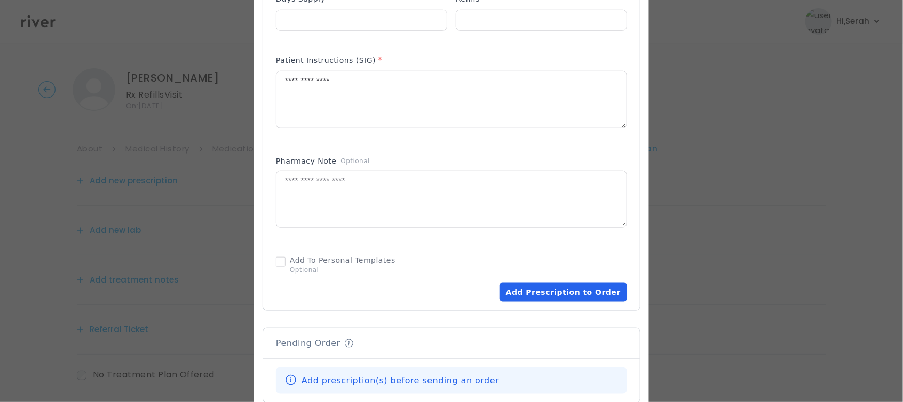
click at [560, 292] on button "Add Prescription to Order" at bounding box center [563, 292] width 128 height 19
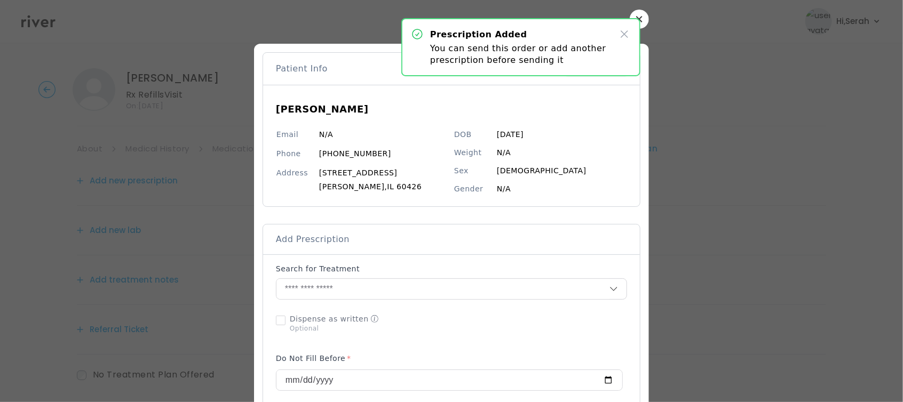
scroll to position [0, 0]
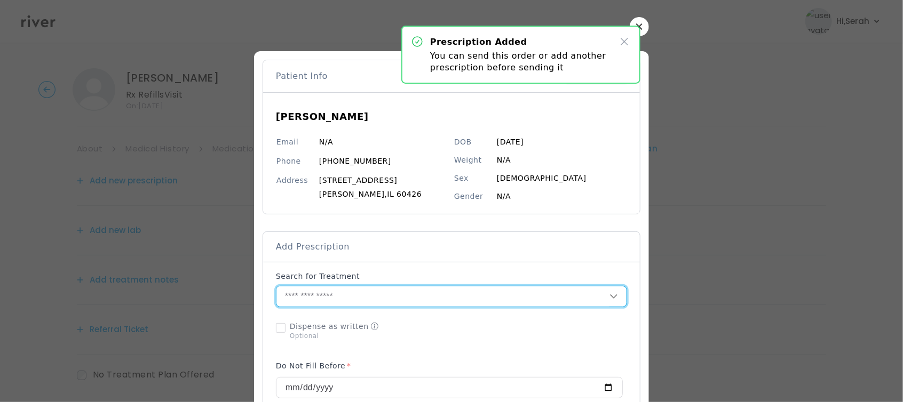
click at [431, 300] on input "text" at bounding box center [442, 297] width 333 height 20
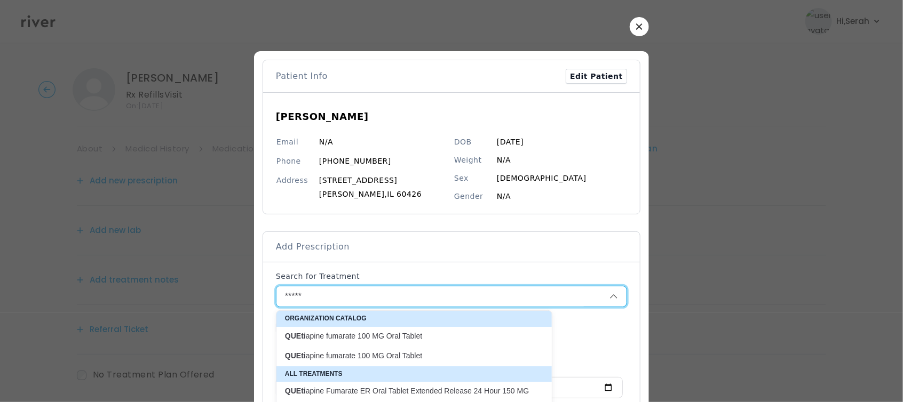
click at [408, 330] on p "QUEti apine fumarate 100 MG Oral Tablet" at bounding box center [408, 336] width 258 height 14
type input "**********"
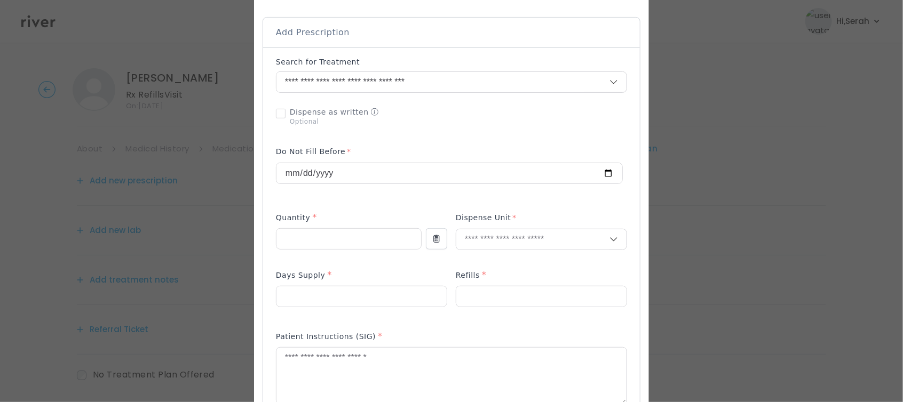
scroll to position [215, 0]
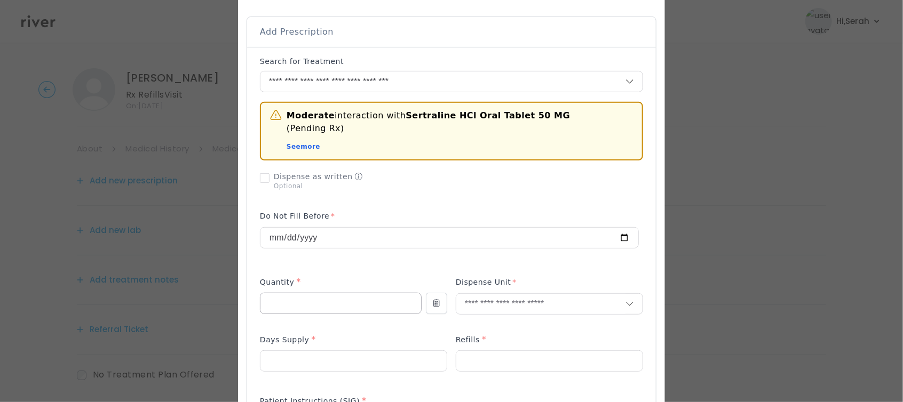
click at [352, 236] on div "**********" at bounding box center [449, 235] width 379 height 51
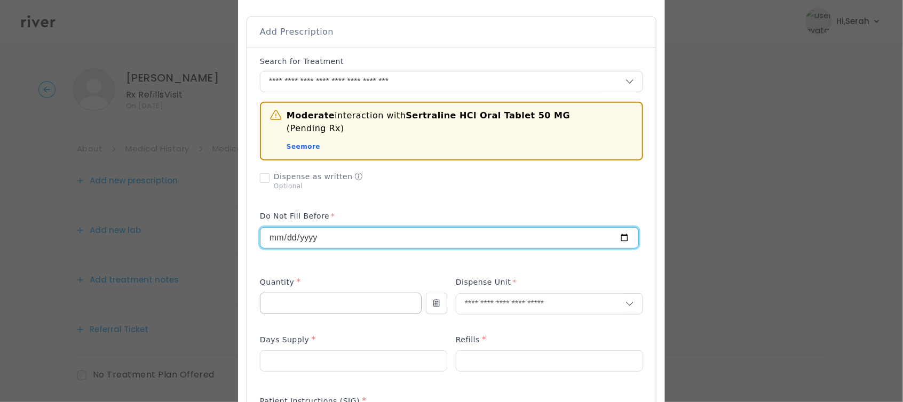
click at [351, 294] on input "number" at bounding box center [340, 303] width 161 height 20
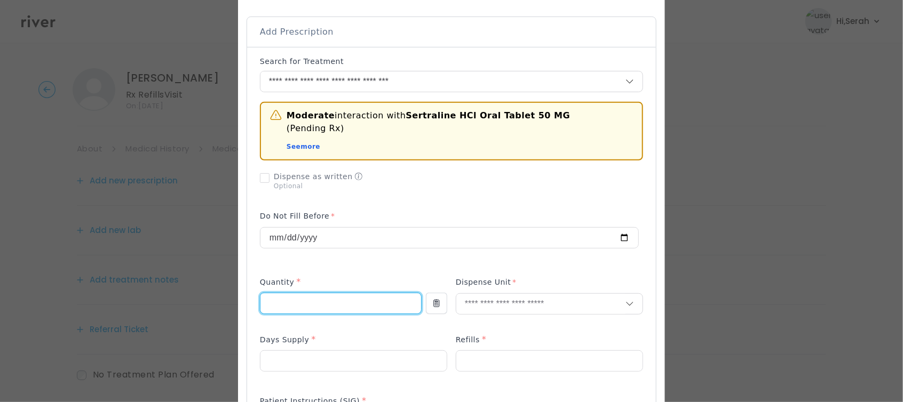
type input "**"
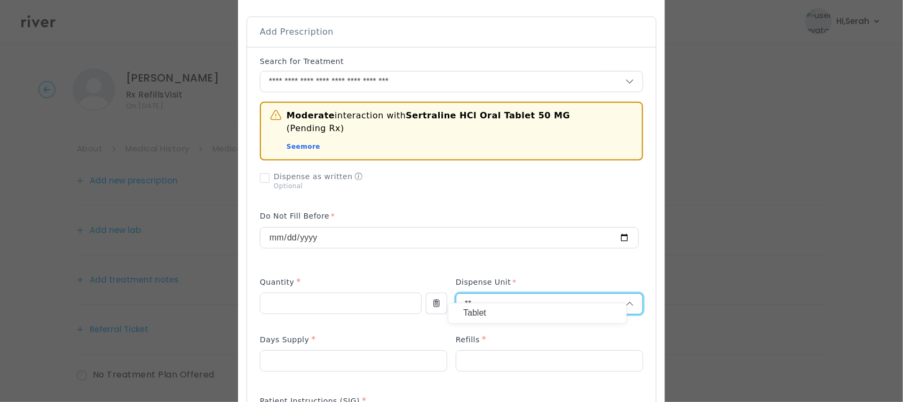
type input "**"
click at [523, 307] on p "Tablet" at bounding box center [537, 313] width 148 height 15
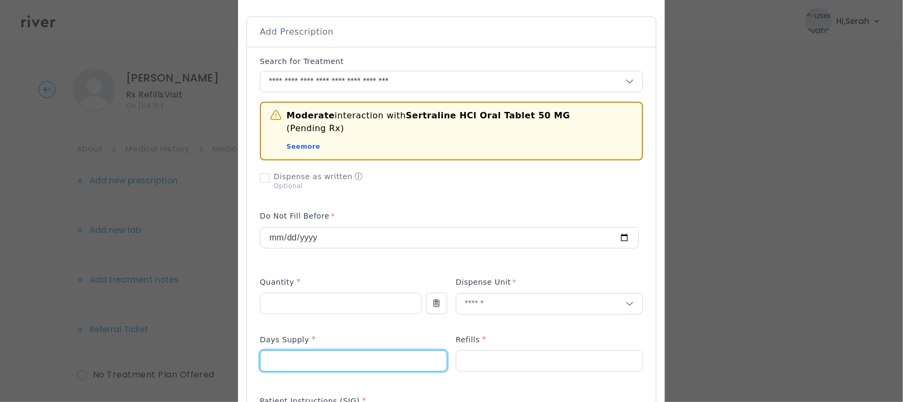
click at [311, 351] on input "number" at bounding box center [353, 361] width 186 height 20
type input "**"
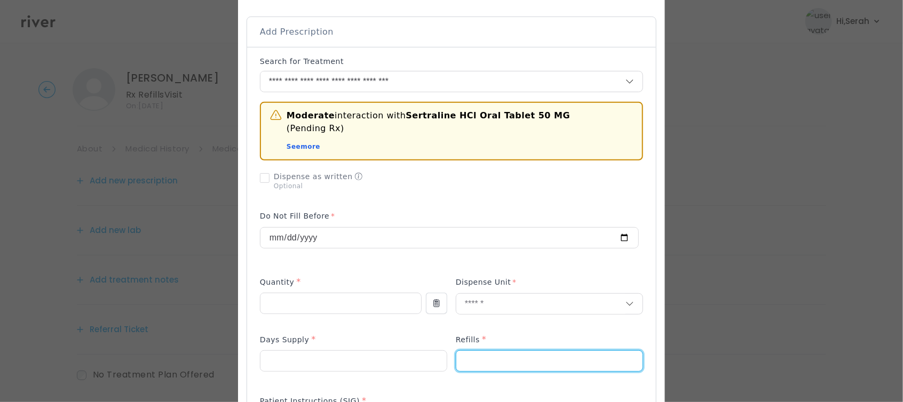
type input "*"
click at [342, 333] on div "Days Supply *" at bounding box center [353, 341] width 187 height 17
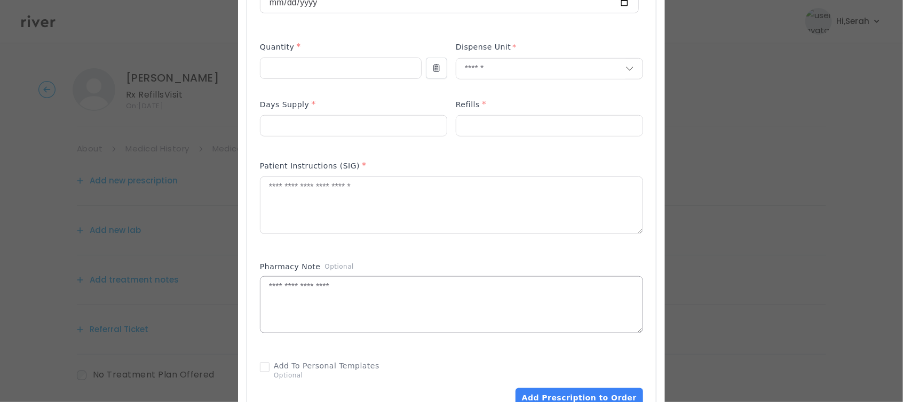
scroll to position [481, 0]
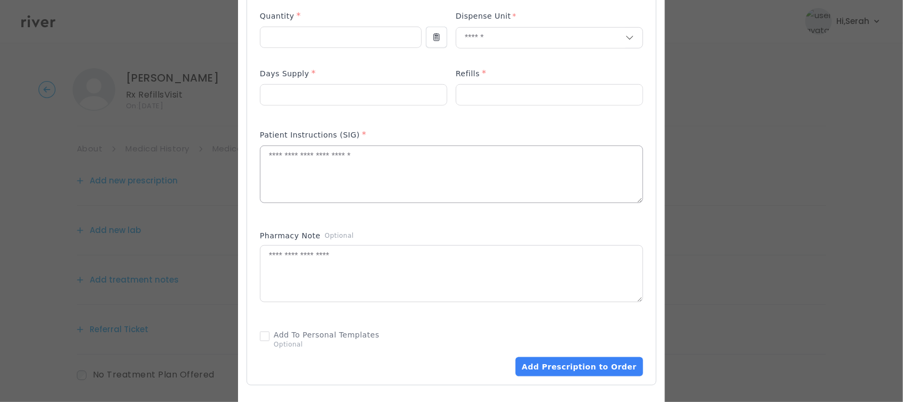
click at [327, 160] on textarea at bounding box center [451, 174] width 382 height 57
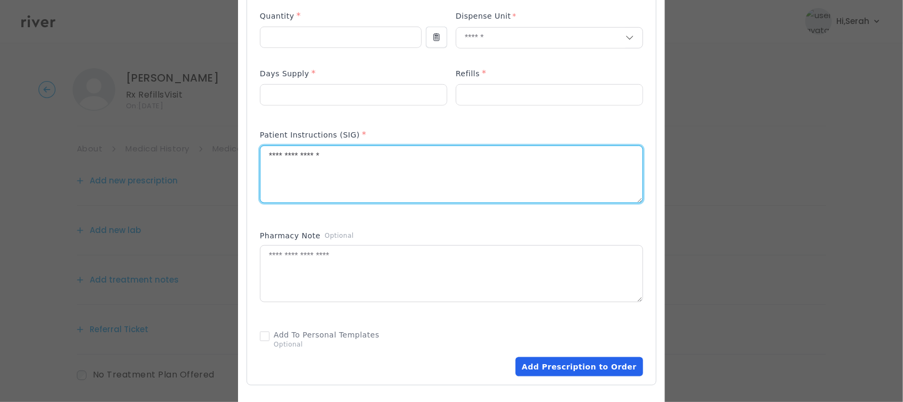
type textarea "**********"
click at [559, 357] on button "Add Prescription to Order" at bounding box center [579, 366] width 128 height 19
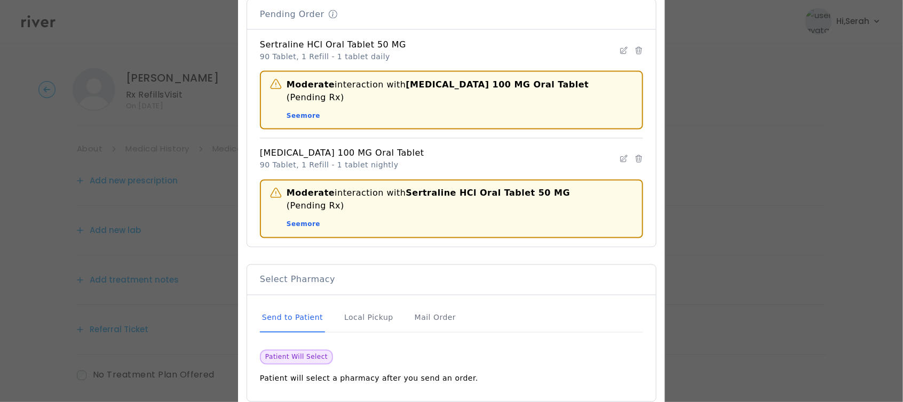
scroll to position [854, 0]
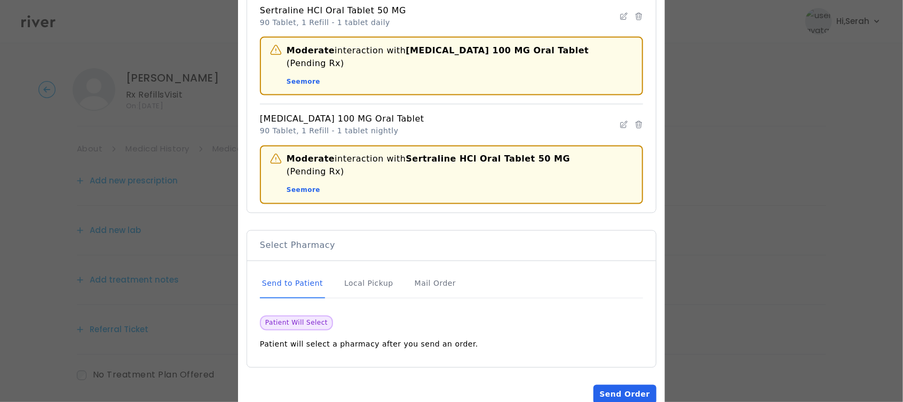
click at [618, 385] on button "Send Order" at bounding box center [624, 394] width 63 height 19
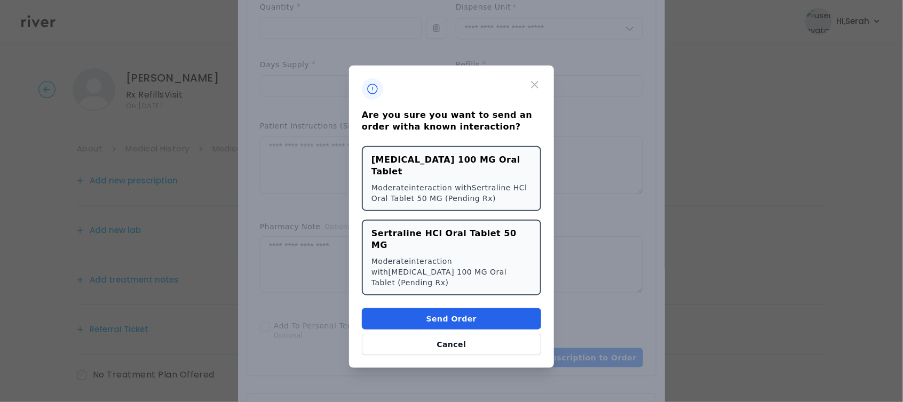
scroll to position [418, 0]
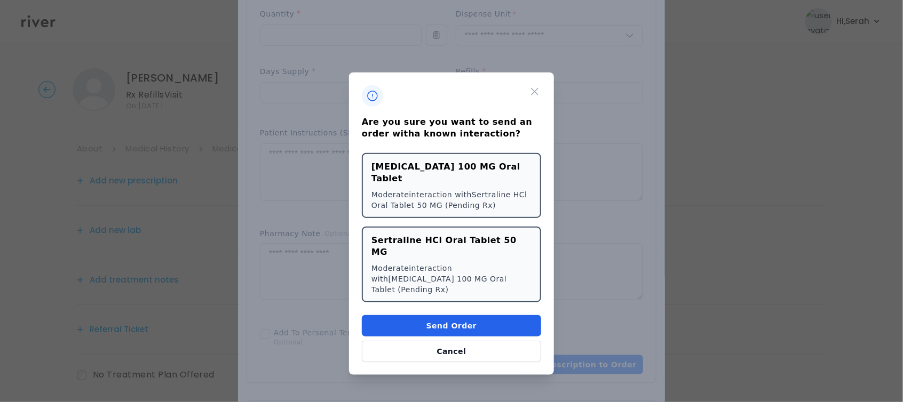
click at [425, 315] on button "Send Order" at bounding box center [451, 325] width 179 height 21
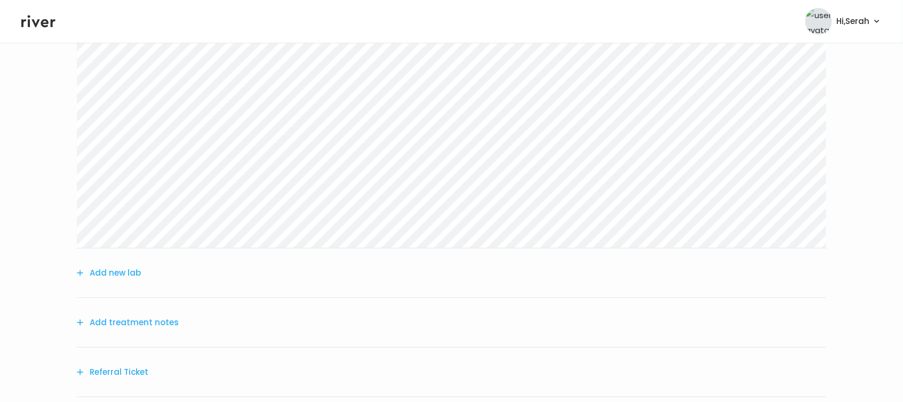
scroll to position [269, 0]
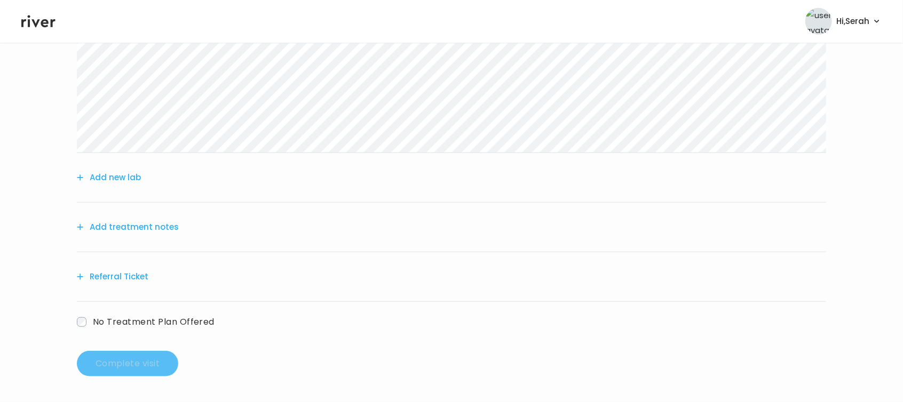
click at [141, 221] on button "Add treatment notes" at bounding box center [128, 227] width 102 height 15
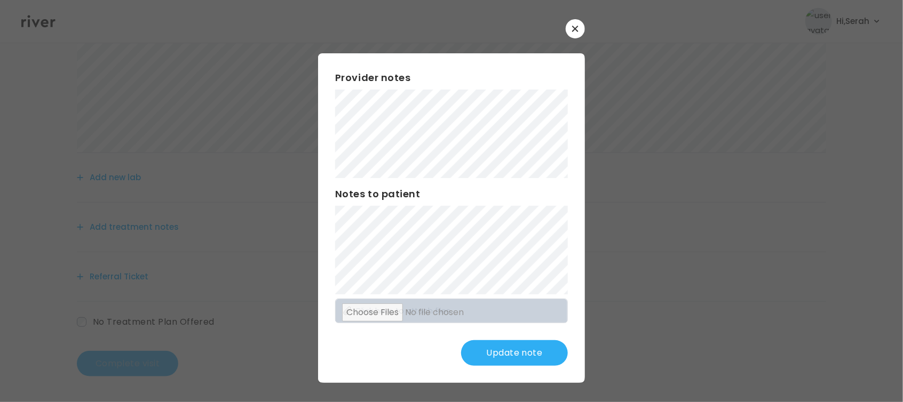
click at [528, 353] on button "Update note" at bounding box center [514, 353] width 107 height 26
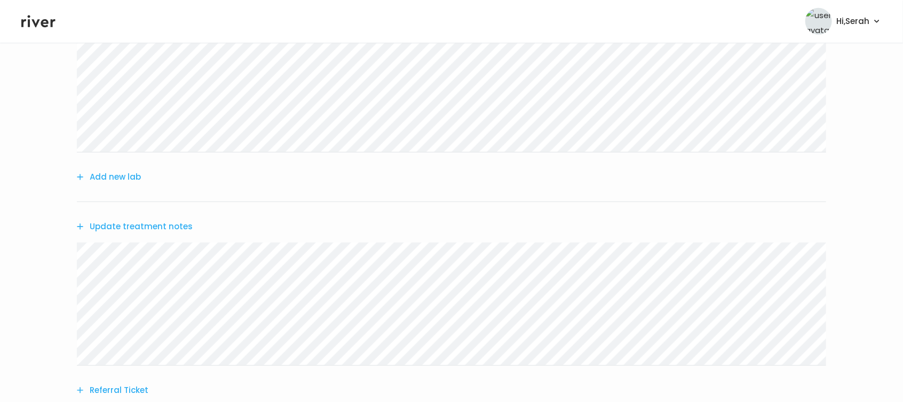
scroll to position [383, 0]
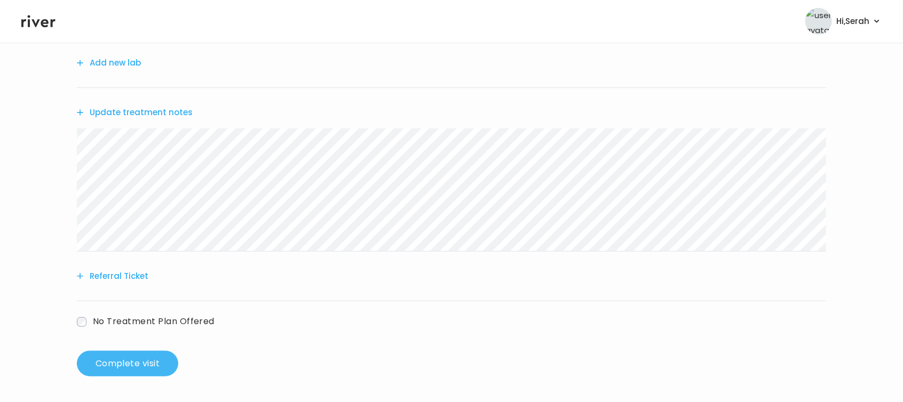
click at [150, 372] on button "Complete visit" at bounding box center [127, 364] width 101 height 26
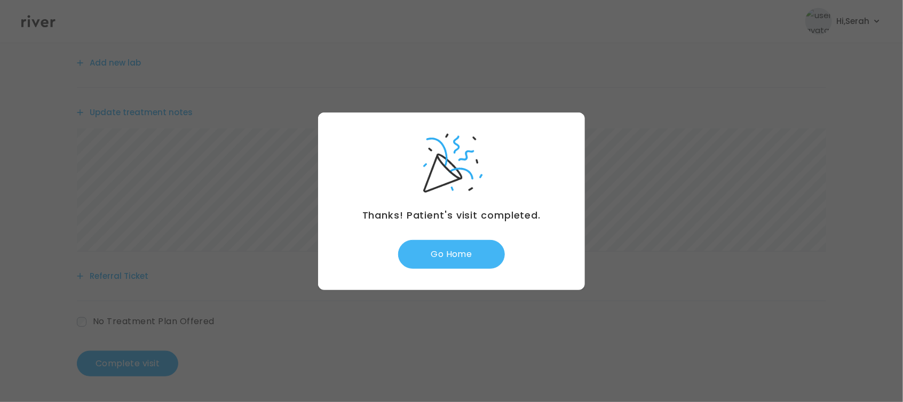
click at [457, 267] on button "Go Home" at bounding box center [451, 254] width 107 height 29
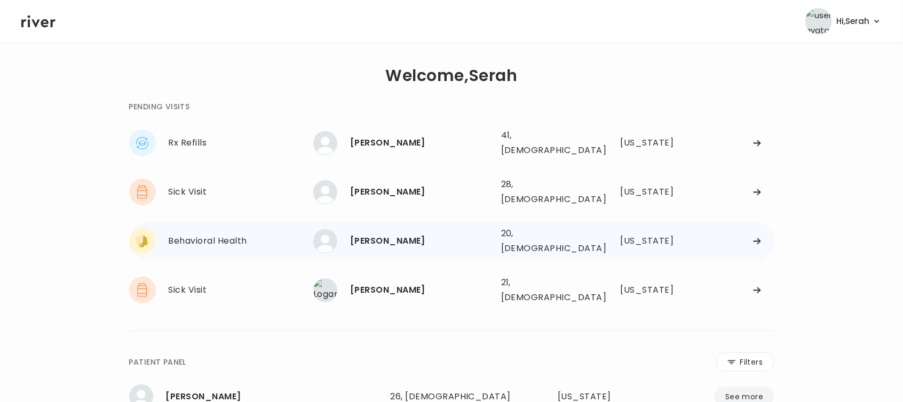
click at [395, 234] on div "[PERSON_NAME]" at bounding box center [421, 241] width 142 height 15
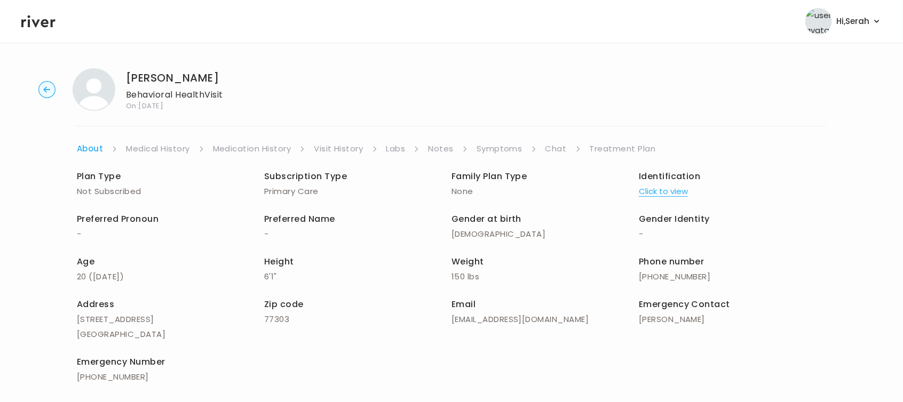
click at [498, 145] on link "Symptoms" at bounding box center [499, 148] width 46 height 15
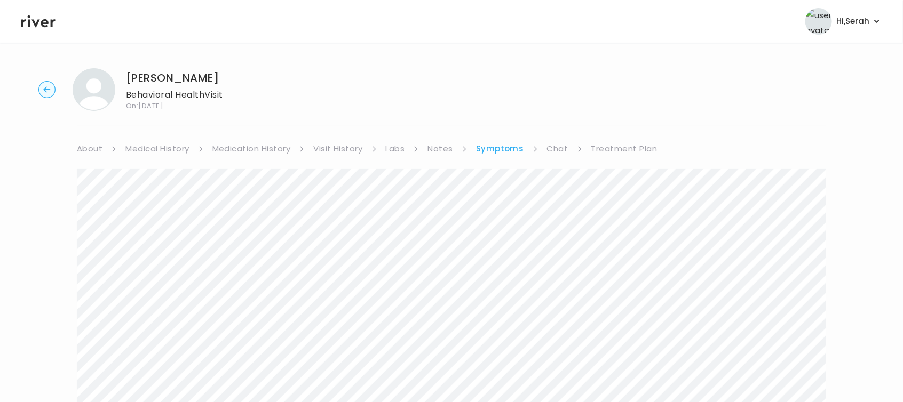
click at [558, 145] on link "Chat" at bounding box center [557, 148] width 21 height 15
click at [482, 144] on link "Symptoms" at bounding box center [499, 148] width 46 height 15
click at [601, 144] on link "Treatment Plan" at bounding box center [624, 148] width 66 height 15
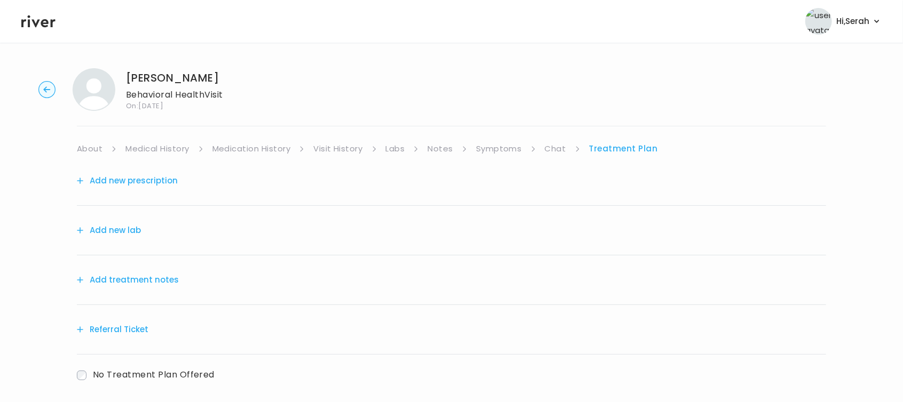
click at [131, 332] on button "Referral Ticket" at bounding box center [112, 329] width 71 height 15
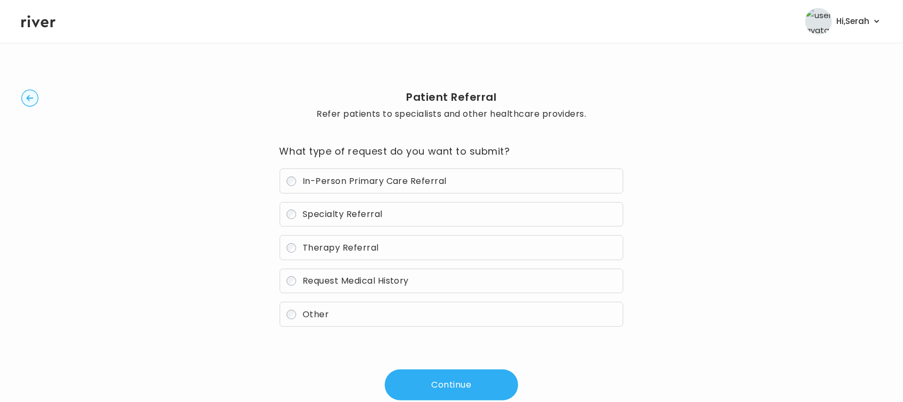
click at [321, 250] on span "Therapy Referral" at bounding box center [341, 248] width 76 height 12
click at [432, 385] on button "Continue" at bounding box center [451, 385] width 133 height 31
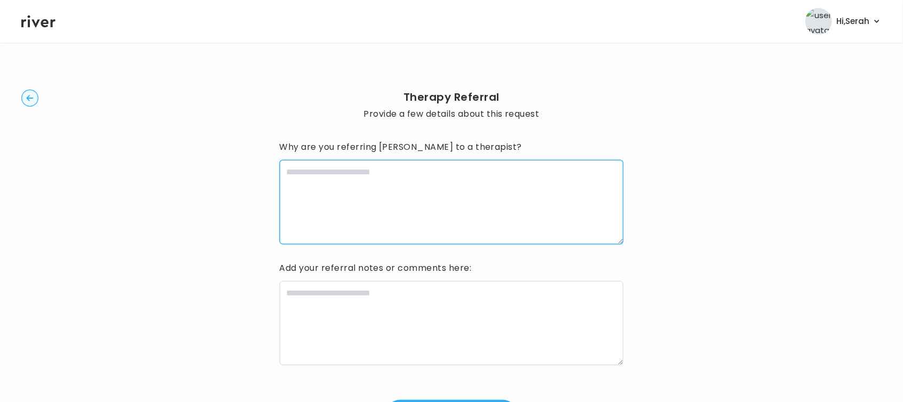
click at [338, 208] on textarea at bounding box center [452, 202] width 344 height 84
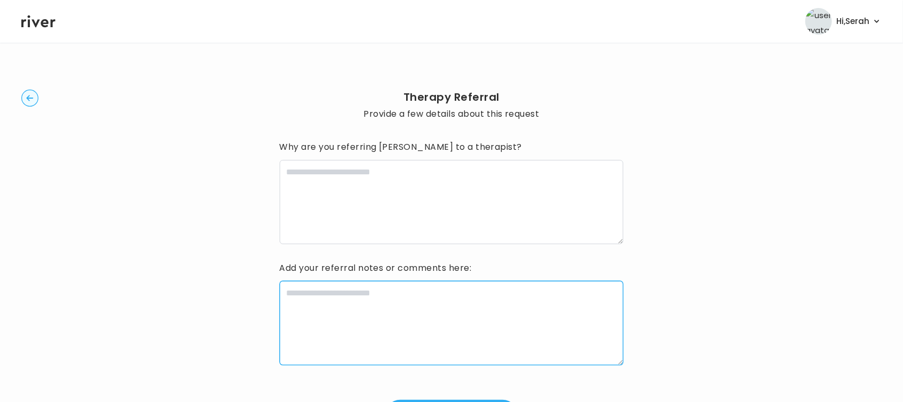
click at [323, 309] on textarea at bounding box center [452, 323] width 344 height 84
click at [286, 291] on textarea "**********" at bounding box center [452, 323] width 344 height 84
type textarea "**********"
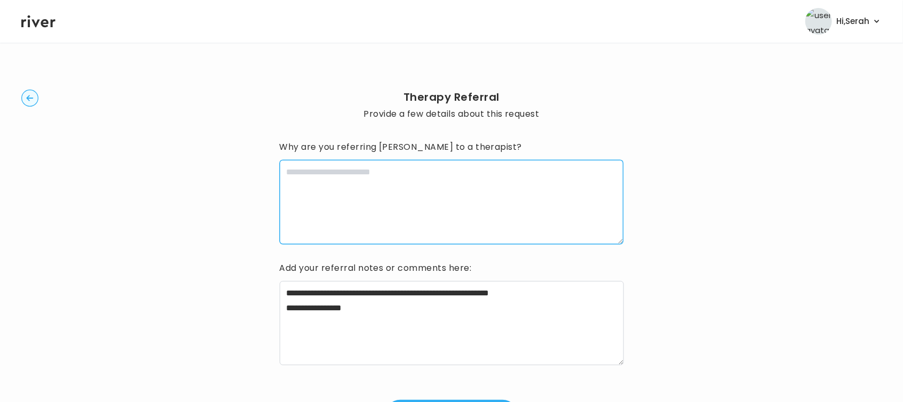
click at [371, 198] on textarea at bounding box center [452, 202] width 344 height 84
type textarea "*"
drag, startPoint x: 272, startPoint y: 187, endPoint x: 239, endPoint y: 184, distance: 33.3
click at [239, 184] on div "**********" at bounding box center [451, 260] width 860 height 401
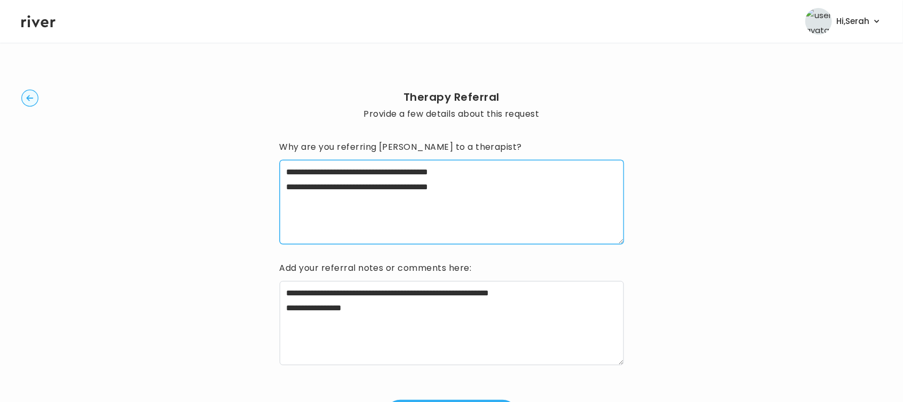
scroll to position [75, 0]
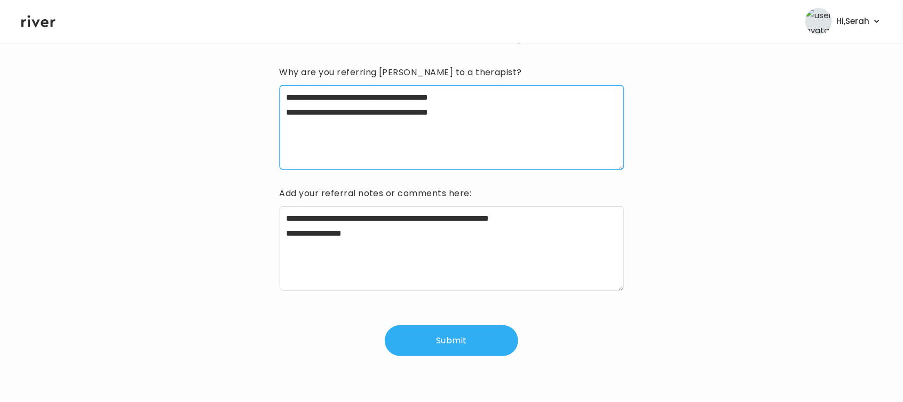
type textarea "**********"
click at [470, 341] on button "Submit" at bounding box center [451, 340] width 133 height 31
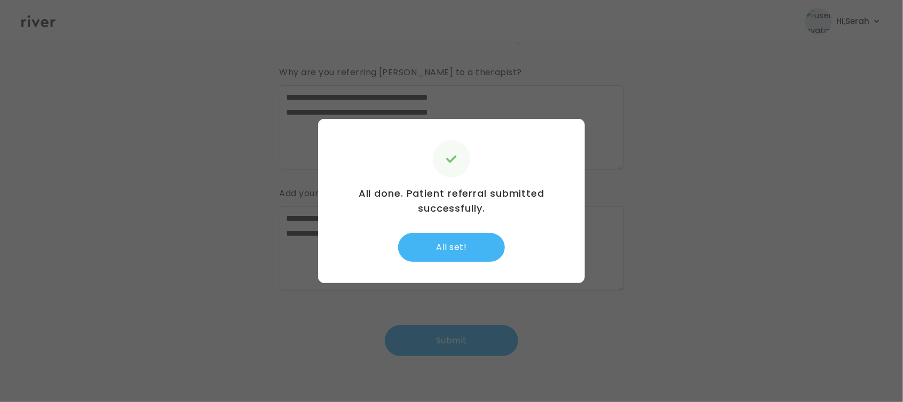
click at [447, 248] on button "All set!" at bounding box center [451, 247] width 107 height 29
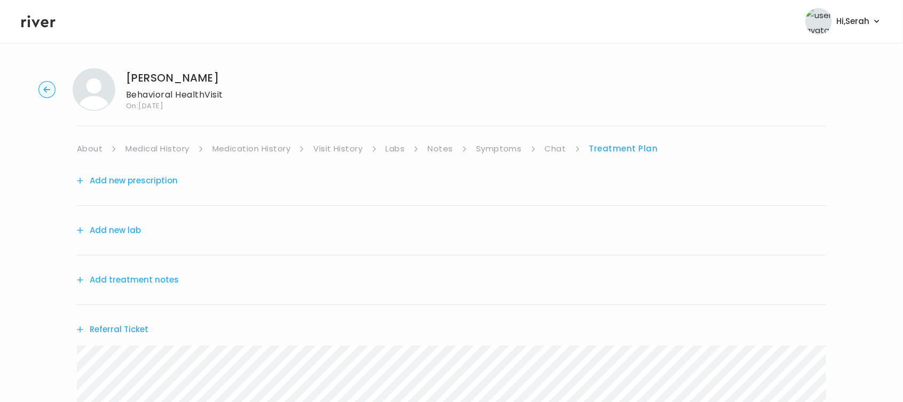
click at [137, 284] on button "Add treatment notes" at bounding box center [128, 280] width 102 height 15
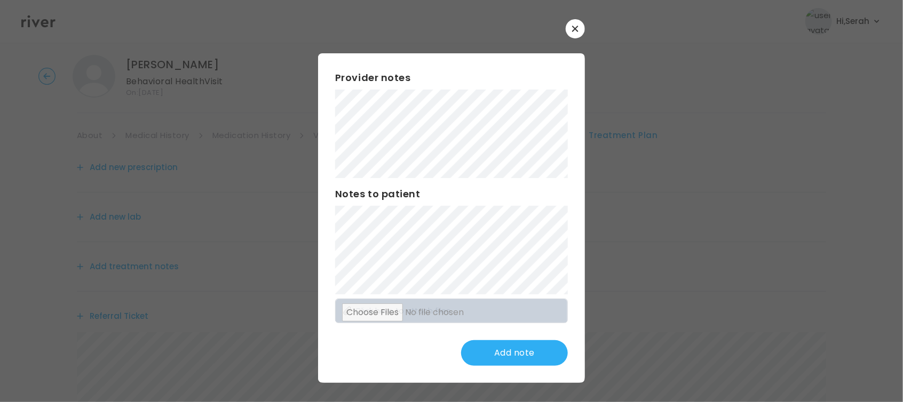
scroll to position [14, 0]
click at [298, 202] on div "​ Provider notes Notes to patient Click here to attach files Update note" at bounding box center [451, 201] width 903 height 402
click at [482, 343] on button "Update note" at bounding box center [514, 353] width 107 height 26
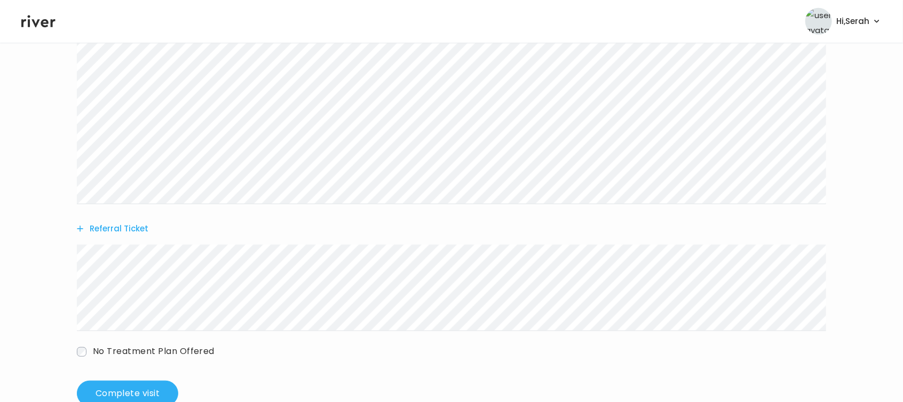
scroll to position [290, 0]
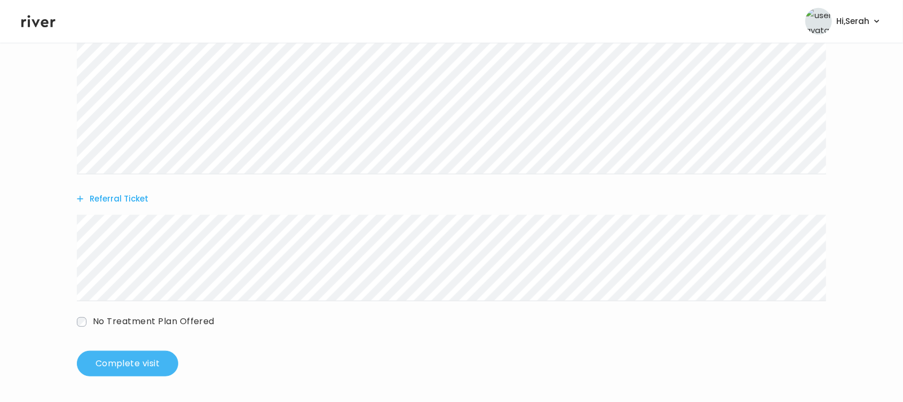
click at [157, 363] on button "Complete visit" at bounding box center [127, 364] width 101 height 26
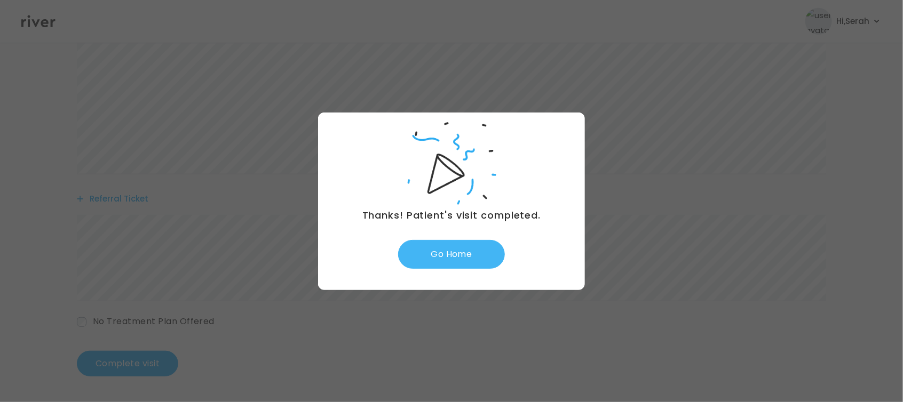
click at [461, 259] on button "Go Home" at bounding box center [451, 254] width 107 height 29
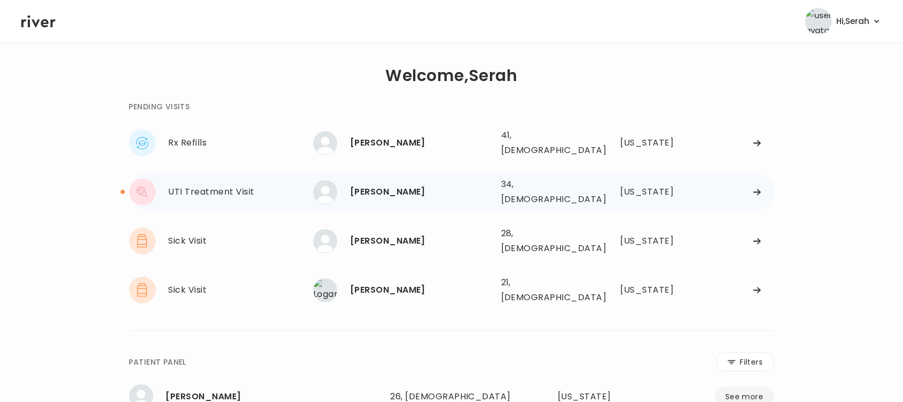
click at [417, 187] on div "[PERSON_NAME]" at bounding box center [421, 192] width 142 height 15
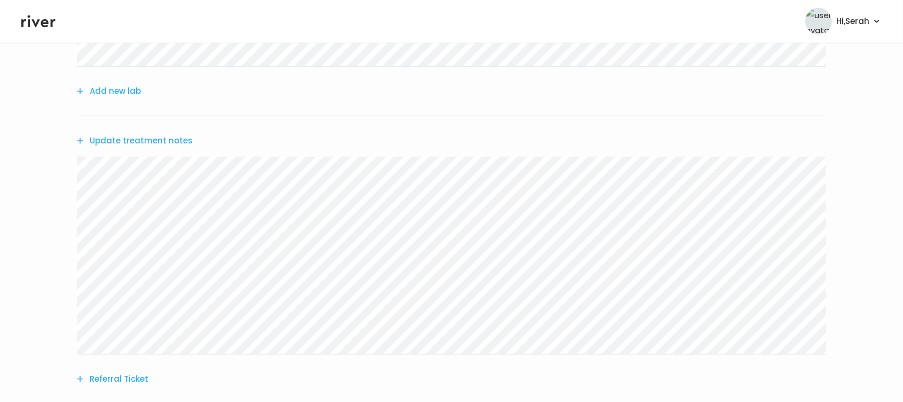
scroll to position [245, 0]
click at [183, 147] on button "Update treatment notes" at bounding box center [135, 143] width 116 height 15
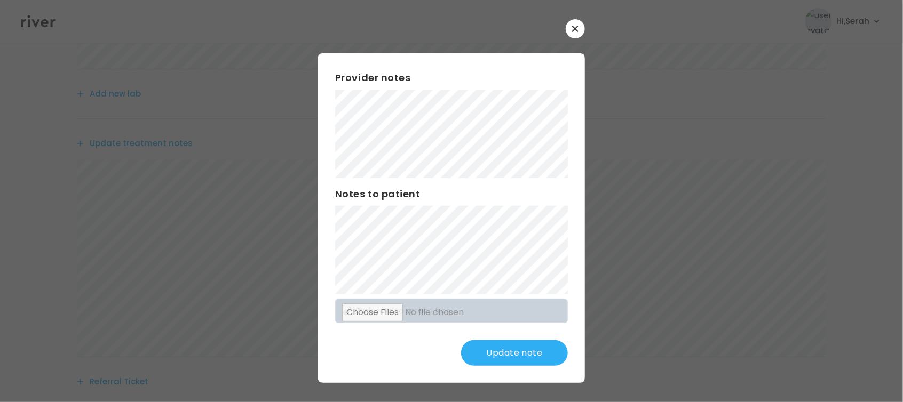
click at [536, 357] on button "Update note" at bounding box center [514, 353] width 107 height 26
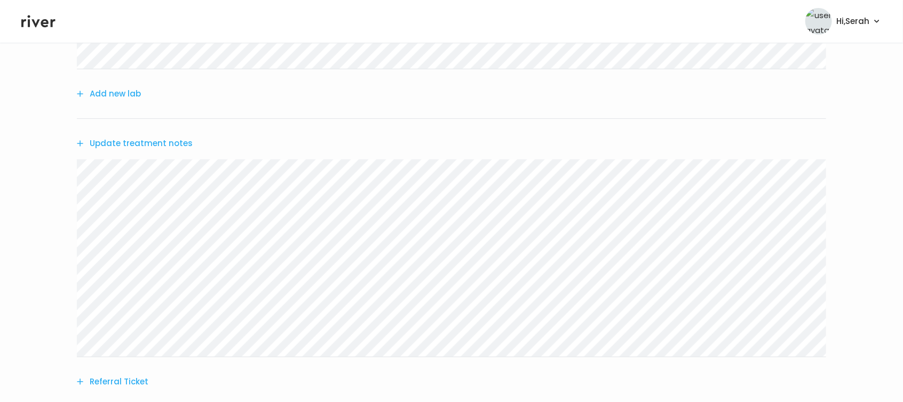
scroll to position [0, 0]
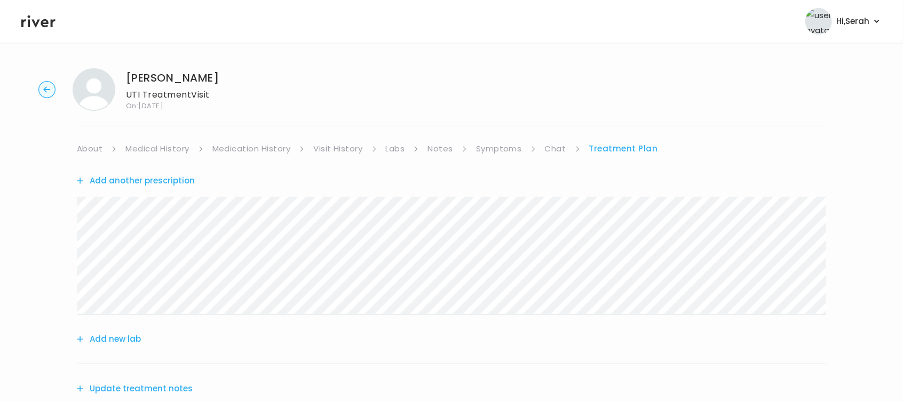
click at [147, 190] on div "Add another prescription" at bounding box center [451, 180] width 749 height 49
click at [143, 173] on button "Add another prescription" at bounding box center [136, 180] width 118 height 15
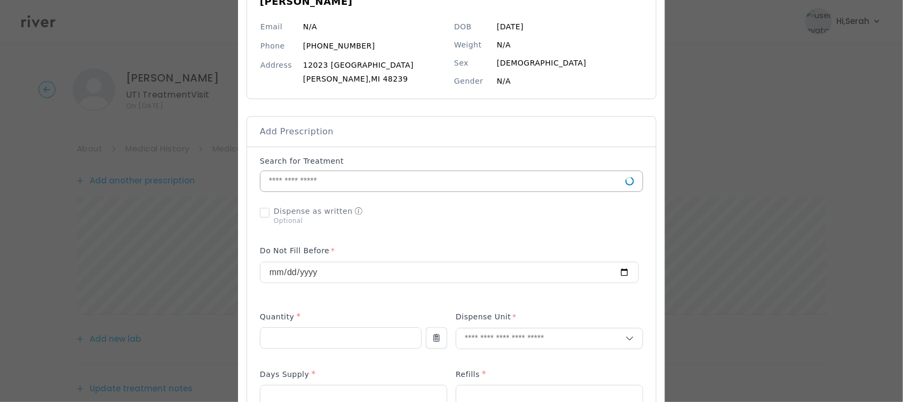
scroll to position [120, 0]
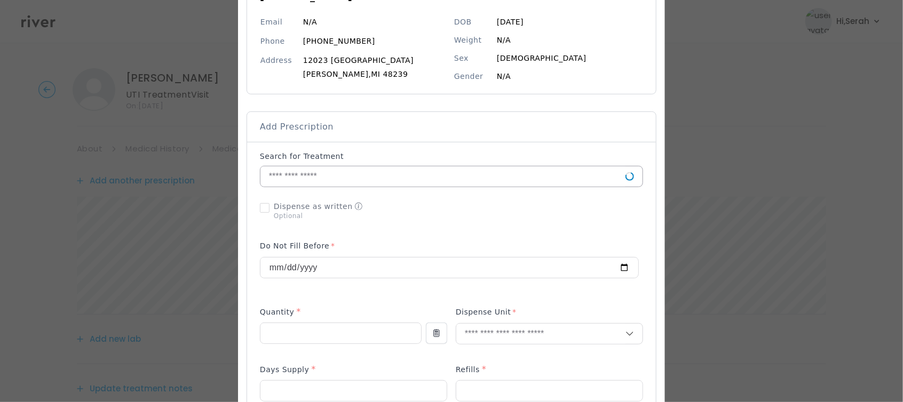
click at [420, 170] on input "text" at bounding box center [442, 176] width 365 height 20
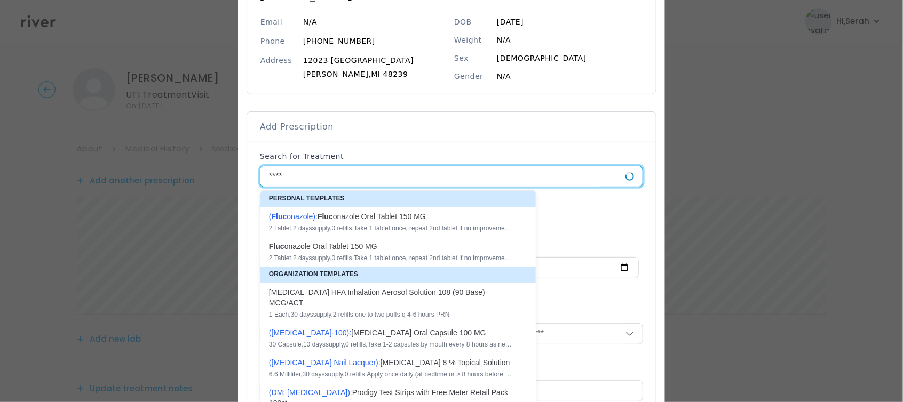
click at [383, 212] on div "( Fluc onazole ): Fluc onazole Oral Tablet 150 MG" at bounding box center [391, 216] width 245 height 11
type input "**********"
type input "*"
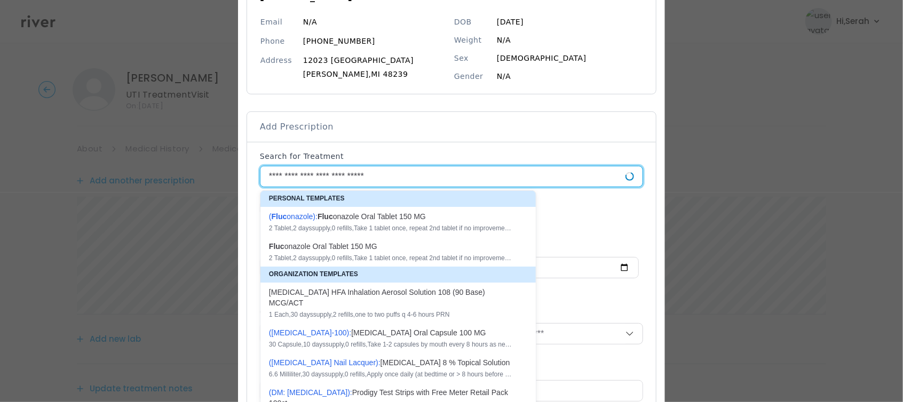
type textarea "**********"
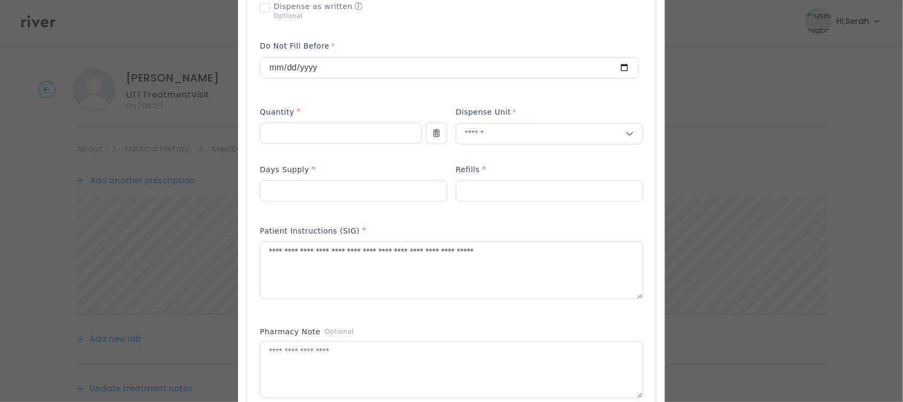
scroll to position [322, 0]
click at [385, 217] on div "Add Prescription to Order" at bounding box center [451, 210] width 383 height 522
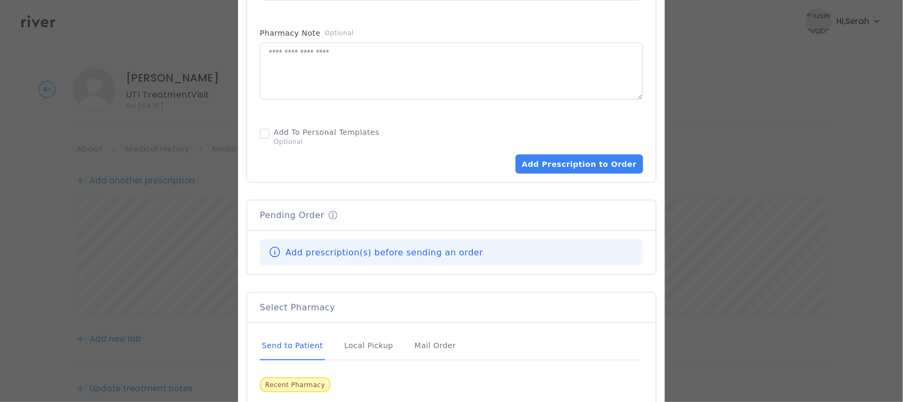
scroll to position [670, 0]
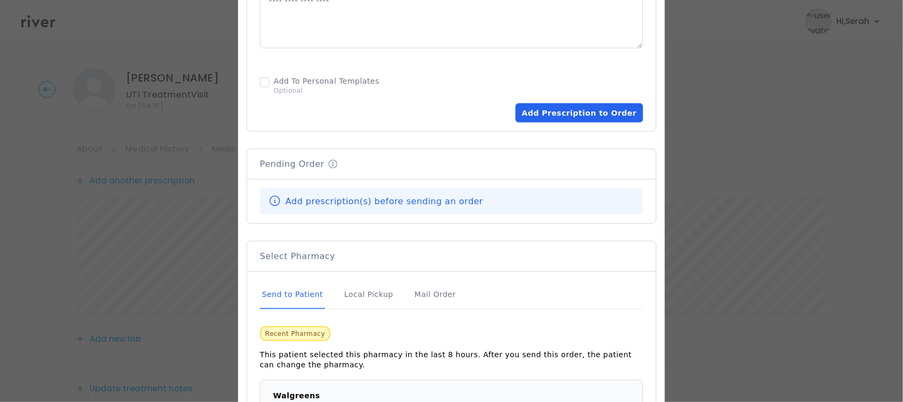
click at [590, 108] on button "Add Prescription to Order" at bounding box center [579, 113] width 128 height 19
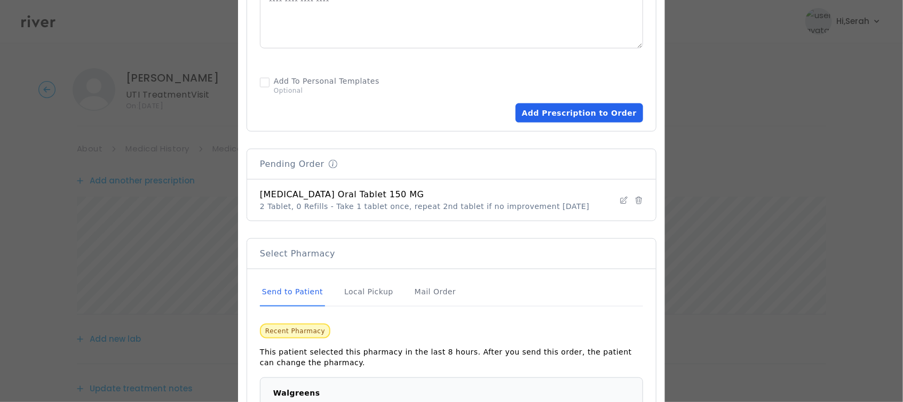
scroll to position [761, 0]
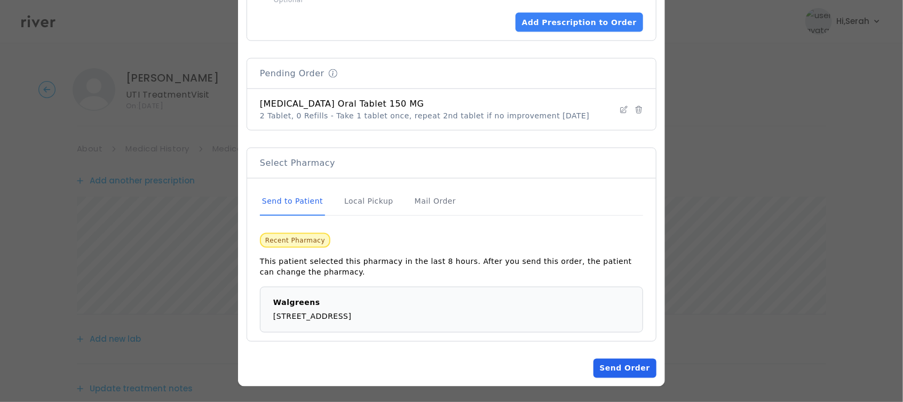
click at [623, 371] on button "Send Order" at bounding box center [624, 368] width 63 height 19
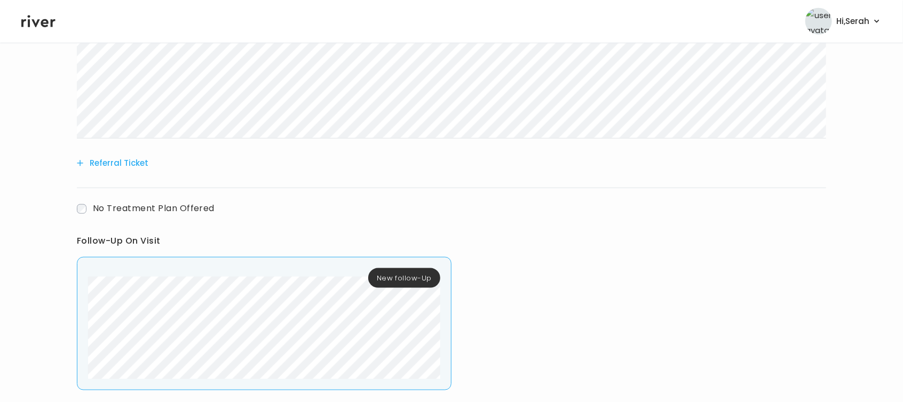
scroll to position [632, 0]
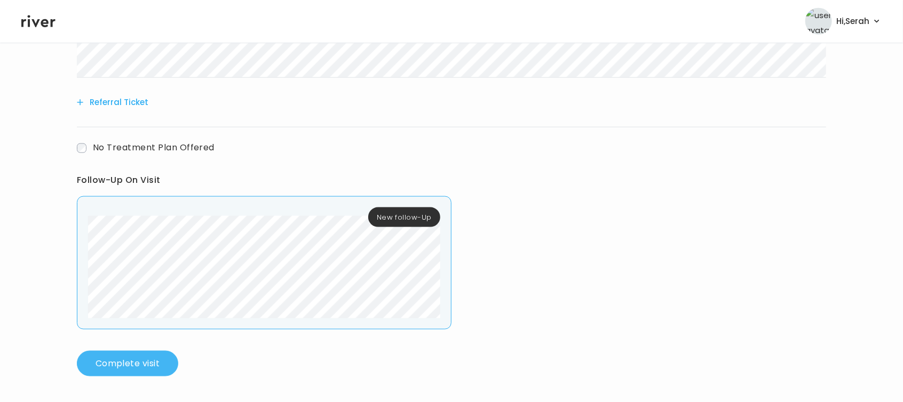
click at [137, 371] on button "Complete visit" at bounding box center [127, 364] width 101 height 26
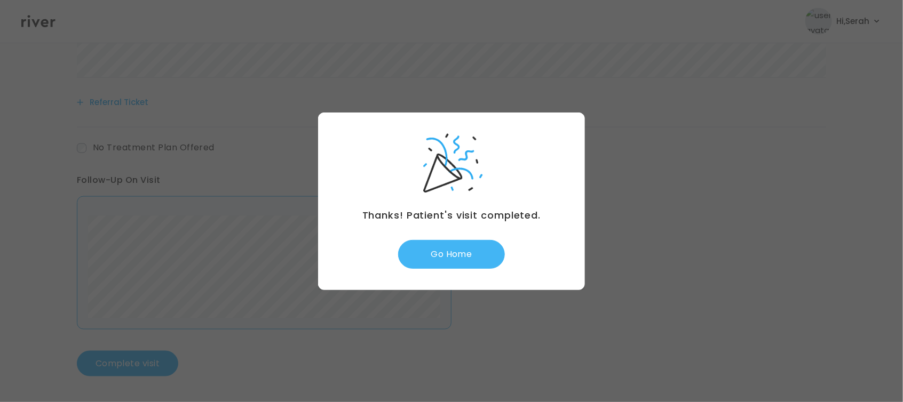
click at [470, 255] on button "Go Home" at bounding box center [451, 254] width 107 height 29
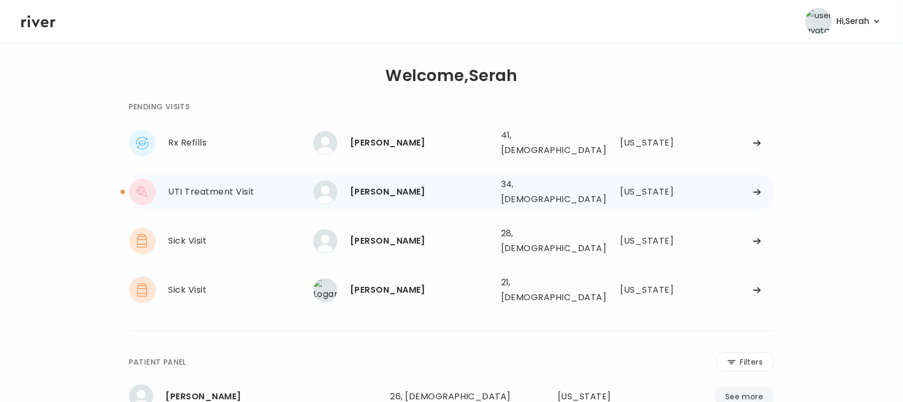
click at [374, 189] on div "[PERSON_NAME]" at bounding box center [421, 192] width 142 height 15
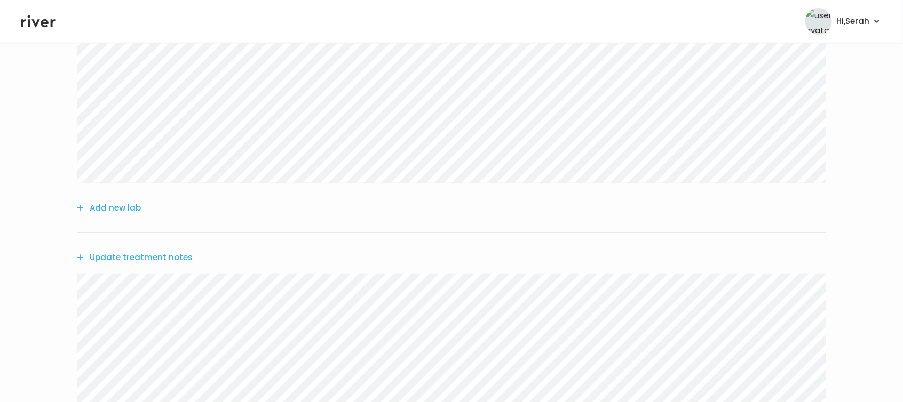
scroll to position [203, 0]
click at [44, 23] on icon at bounding box center [38, 21] width 34 height 12
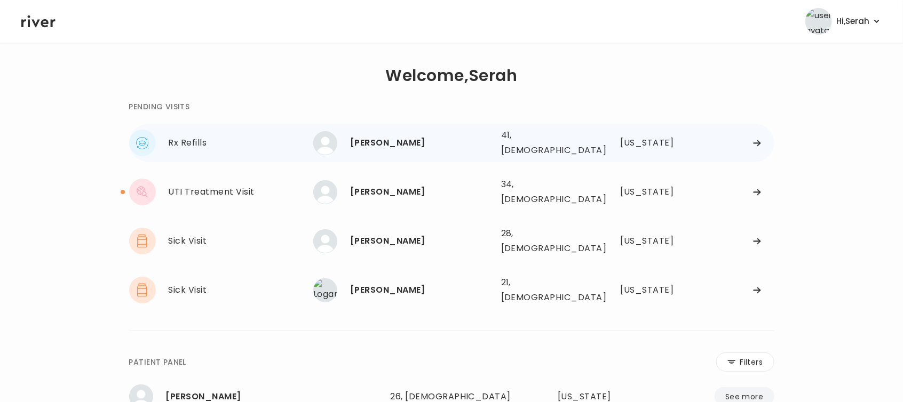
click at [395, 138] on div "[PERSON_NAME]" at bounding box center [421, 143] width 142 height 15
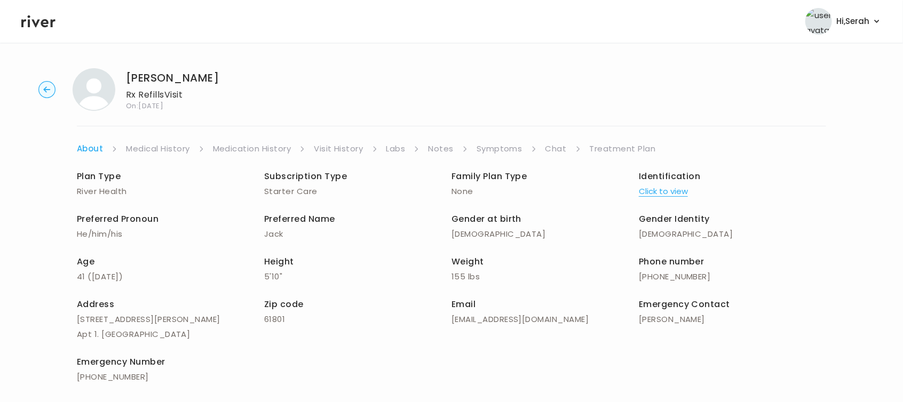
click at [508, 142] on link "Symptoms" at bounding box center [499, 148] width 46 height 15
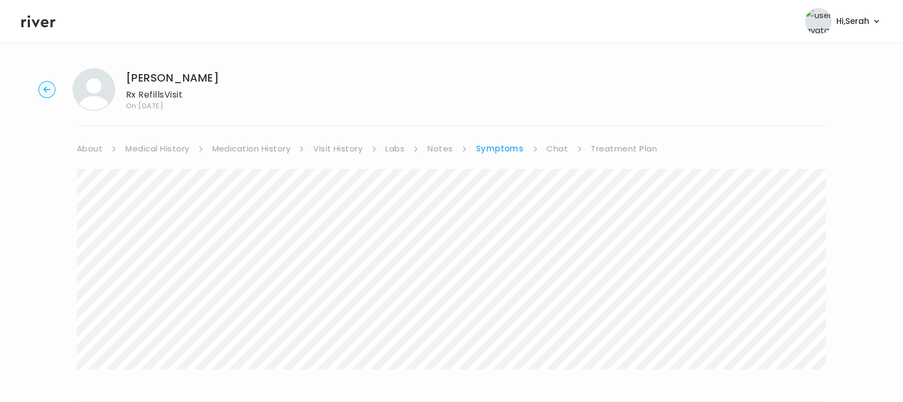
scroll to position [146, 0]
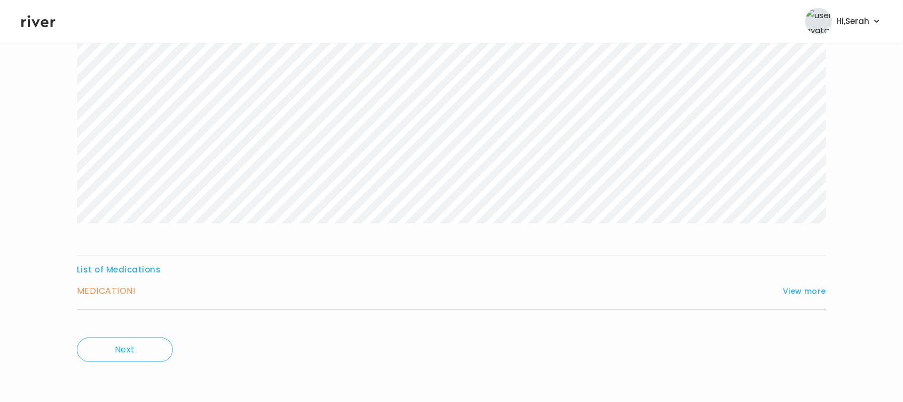
click at [820, 284] on div "MEDICATION I View more" at bounding box center [451, 291] width 749 height 15
click at [814, 288] on button "View more" at bounding box center [804, 291] width 43 height 13
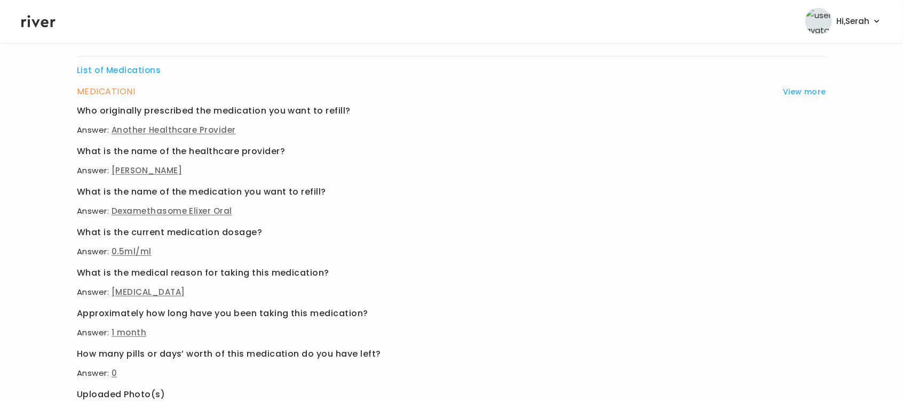
scroll to position [474, 0]
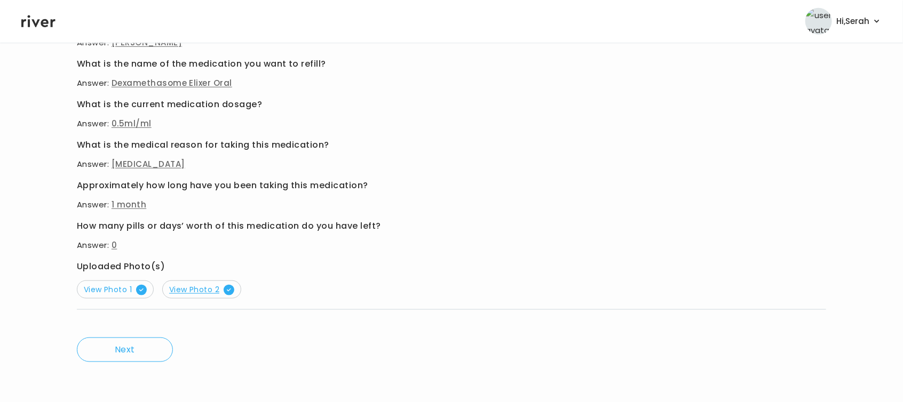
click at [195, 291] on span "View Photo 2" at bounding box center [201, 289] width 65 height 11
click at [132, 289] on span "View Photo 1" at bounding box center [115, 289] width 63 height 11
